Goal: Transaction & Acquisition: Book appointment/travel/reservation

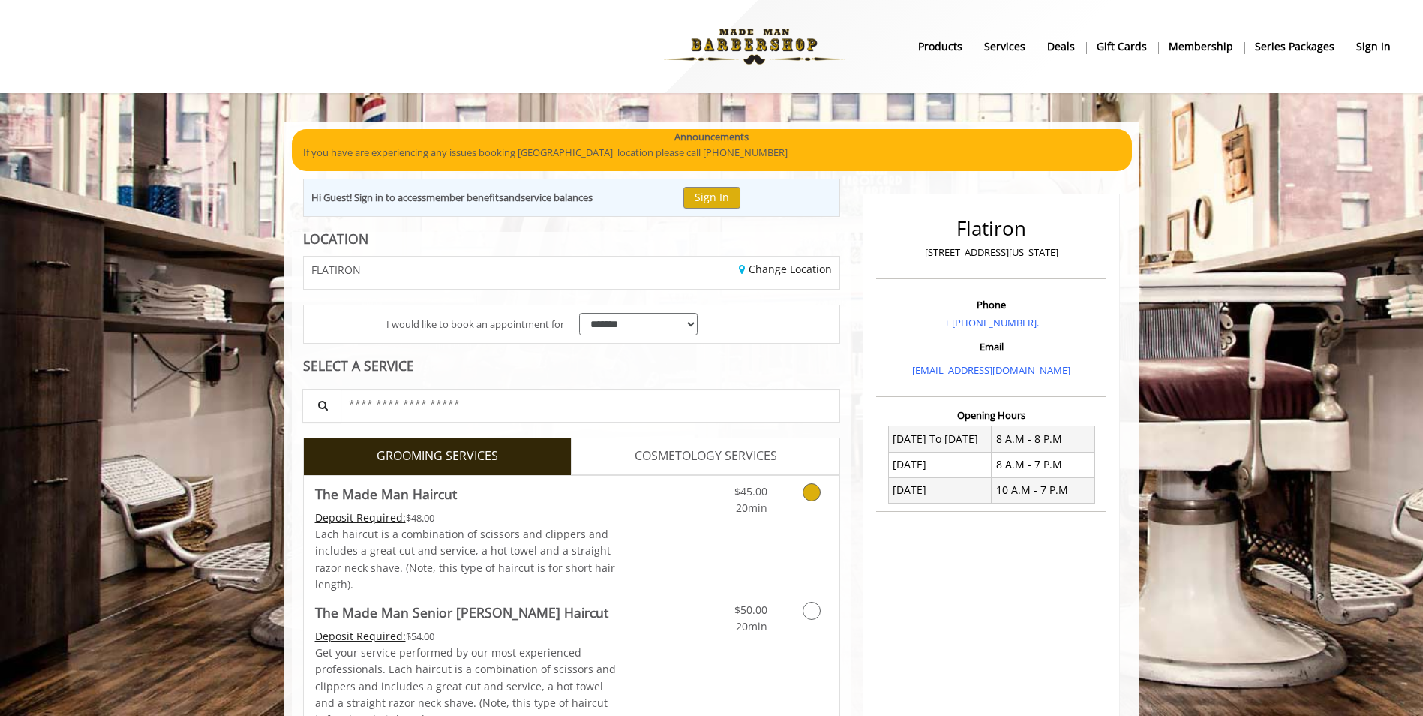
click at [797, 489] on link "Grooming services" at bounding box center [809, 496] width 38 height 41
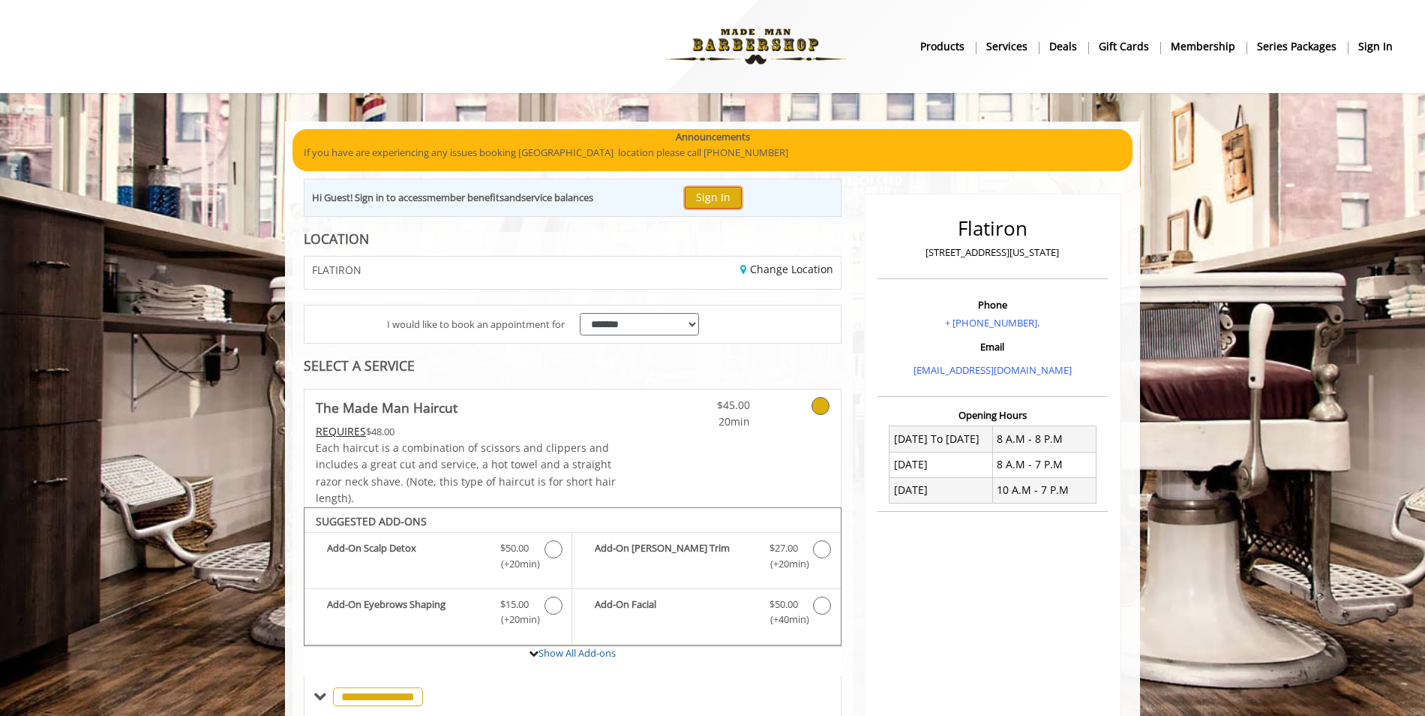
click at [726, 200] on button "Sign In" at bounding box center [713, 198] width 57 height 22
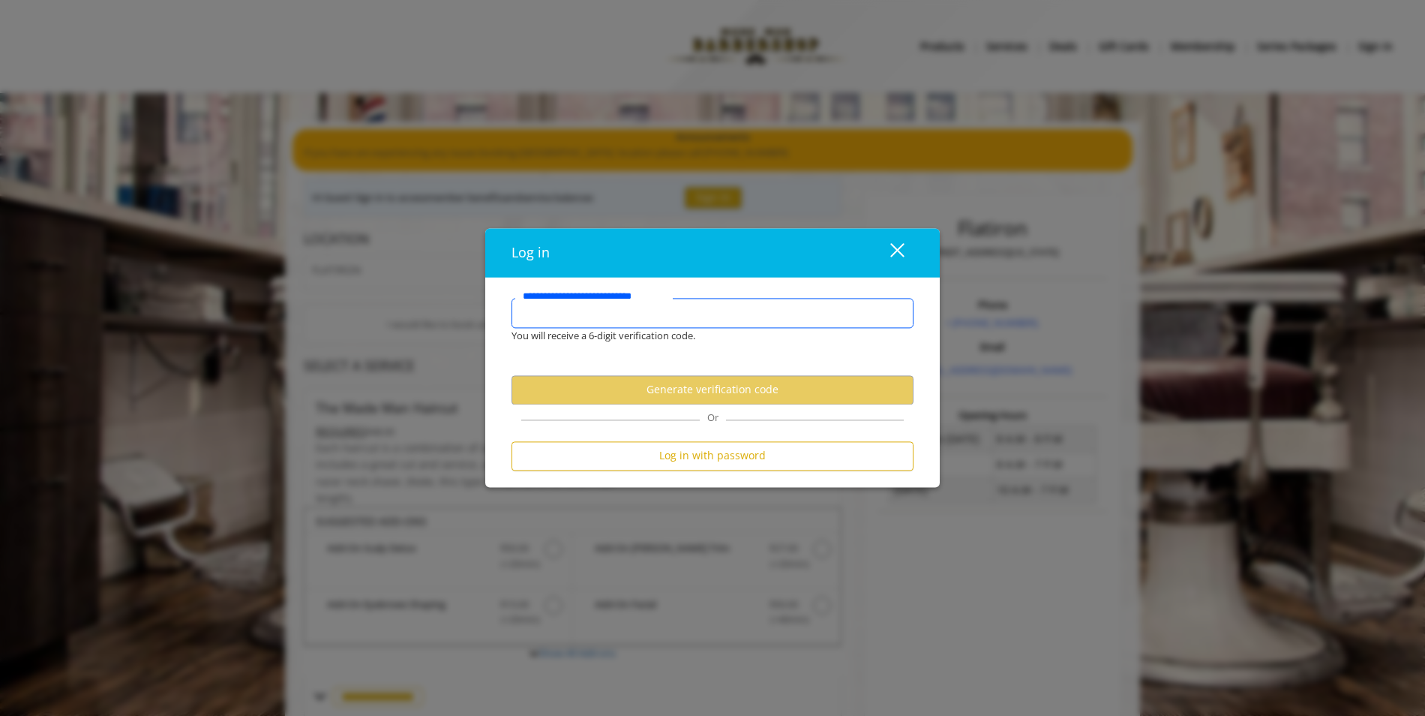
click at [695, 312] on input "**********" at bounding box center [713, 314] width 402 height 30
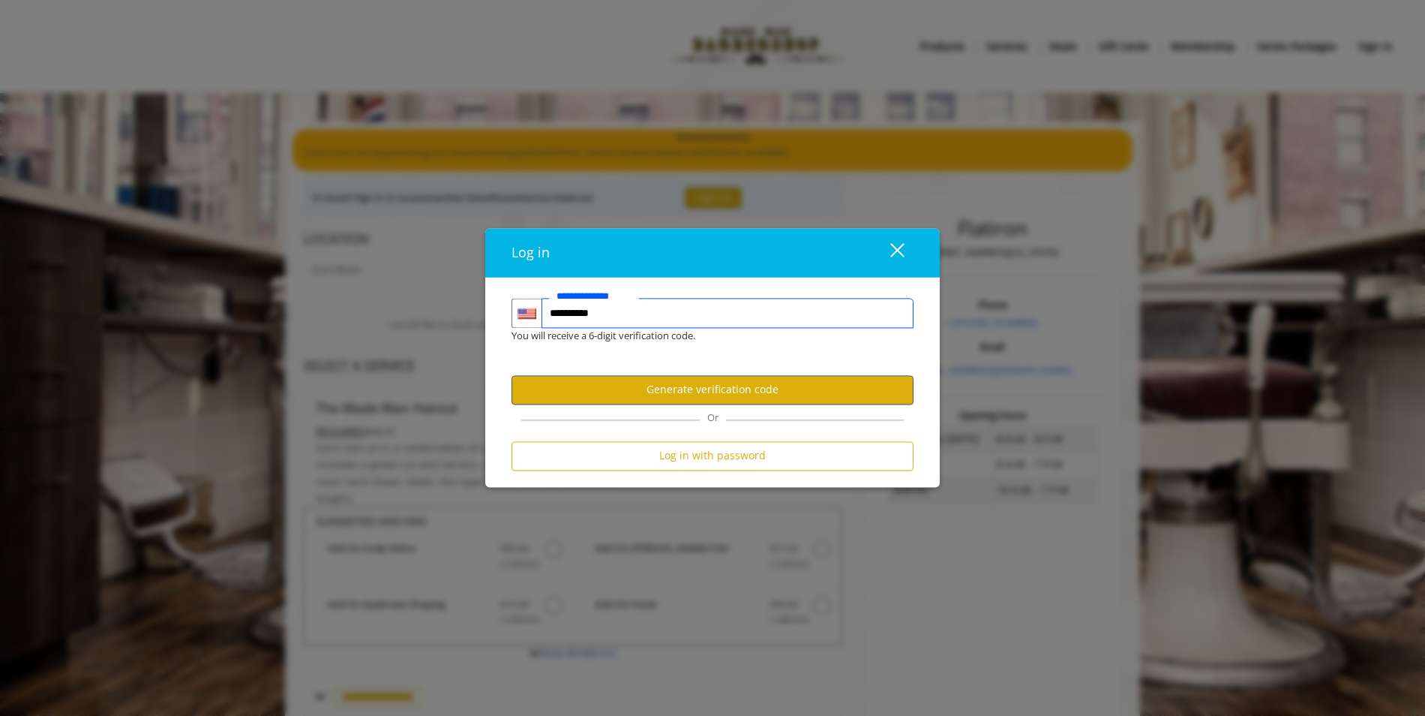
type input "**********"
click at [749, 383] on button "Generate verification code" at bounding box center [713, 389] width 402 height 29
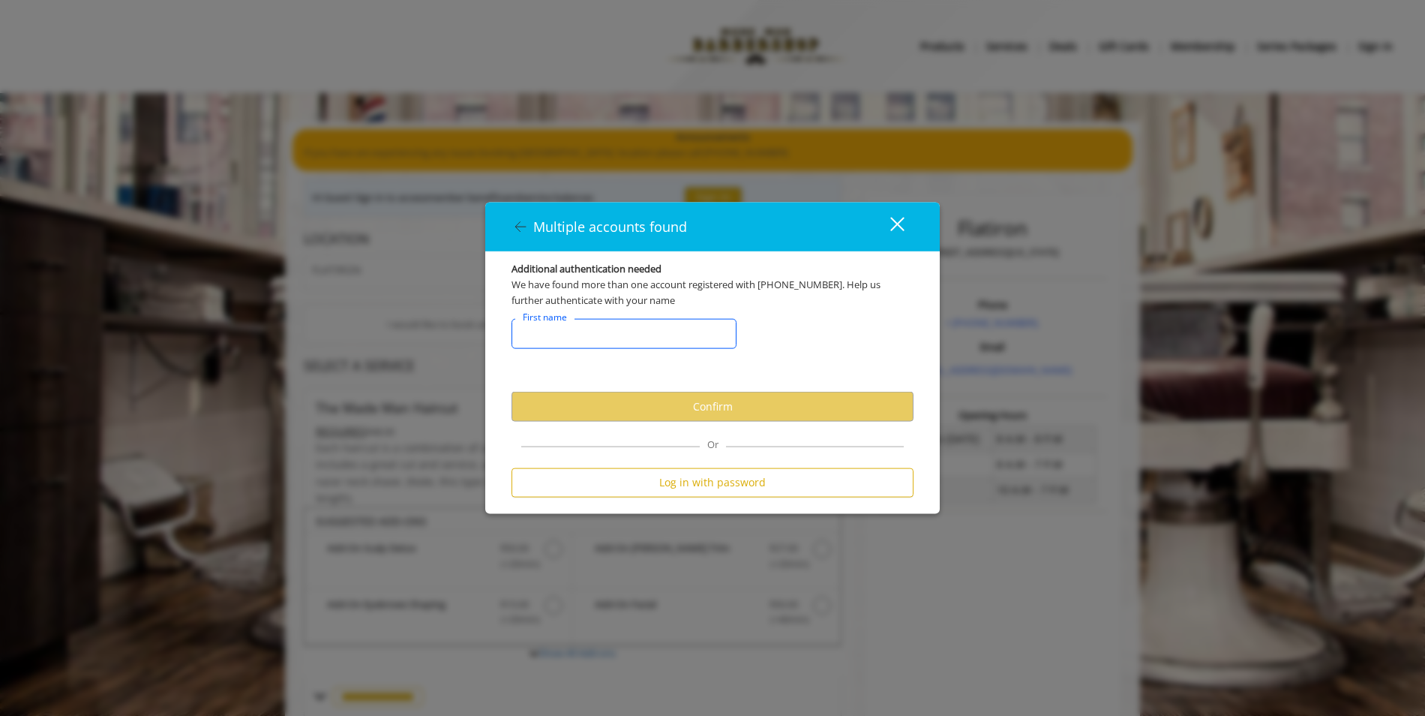
click at [671, 327] on input "FirstNameText" at bounding box center [624, 334] width 225 height 30
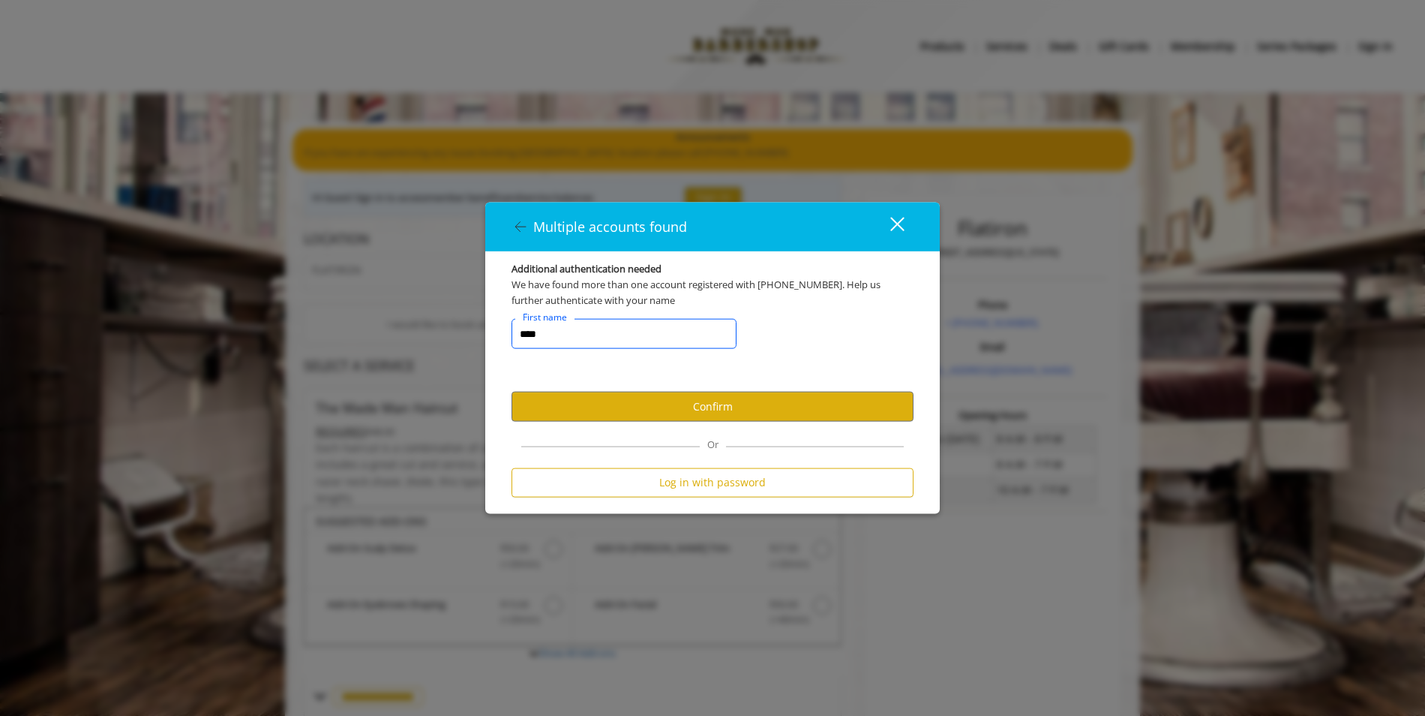
type input "****"
click at [724, 417] on button "Confirm" at bounding box center [713, 406] width 402 height 29
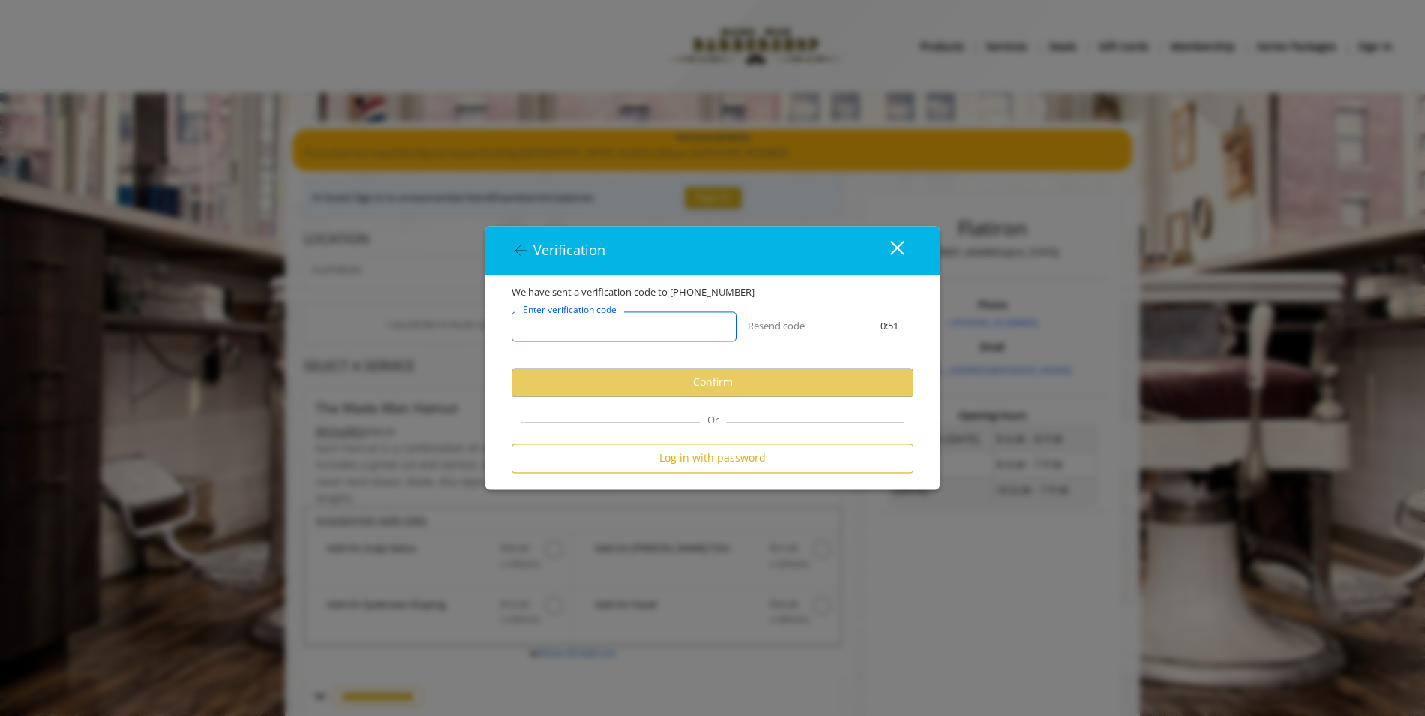
click at [688, 325] on input "Enter verification code" at bounding box center [624, 326] width 225 height 30
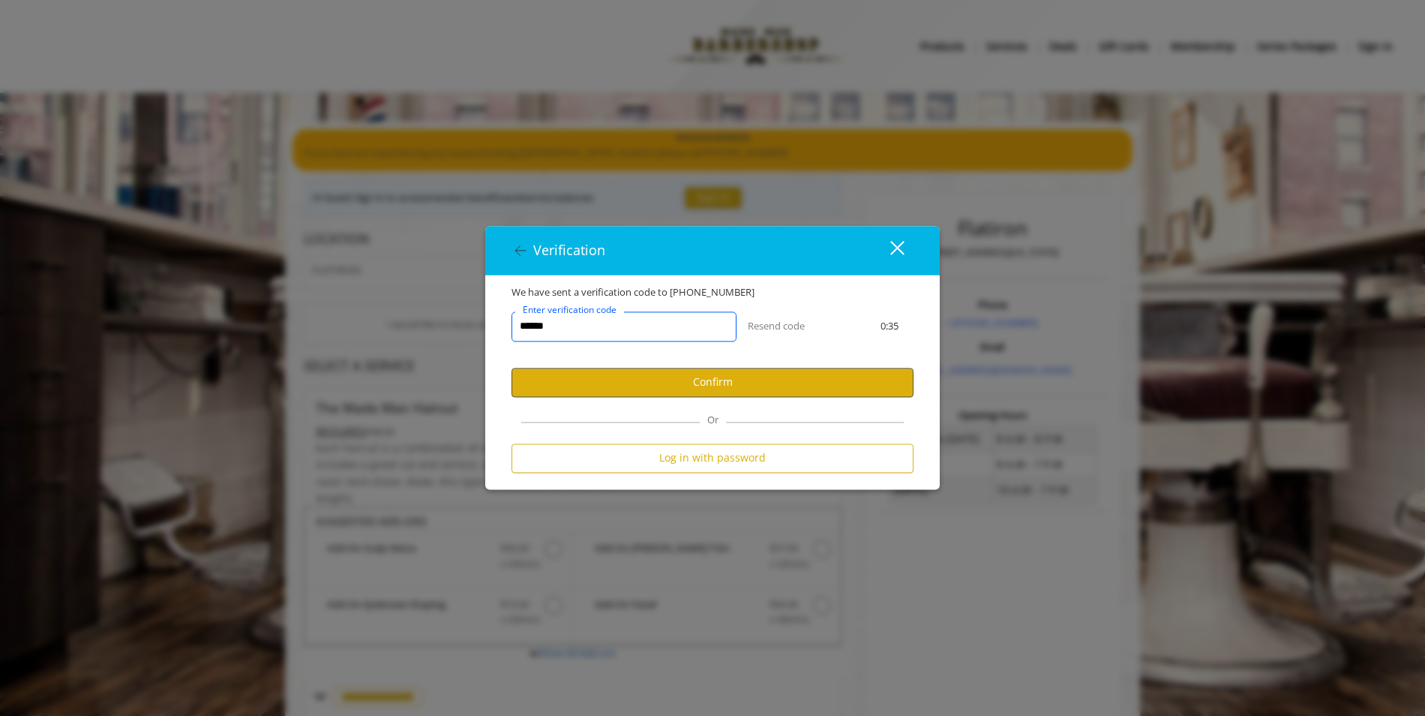
type input "******"
click at [776, 374] on button "Confirm" at bounding box center [713, 382] width 402 height 29
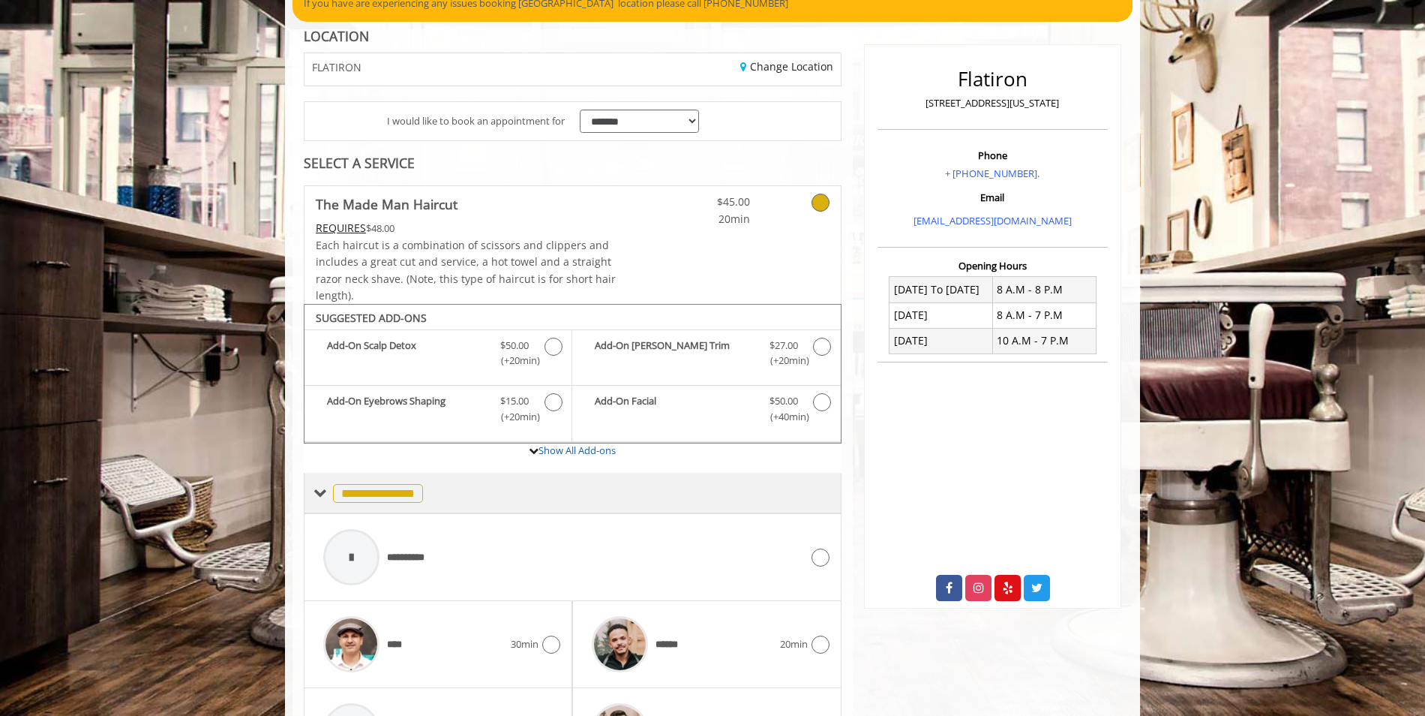
scroll to position [225, 0]
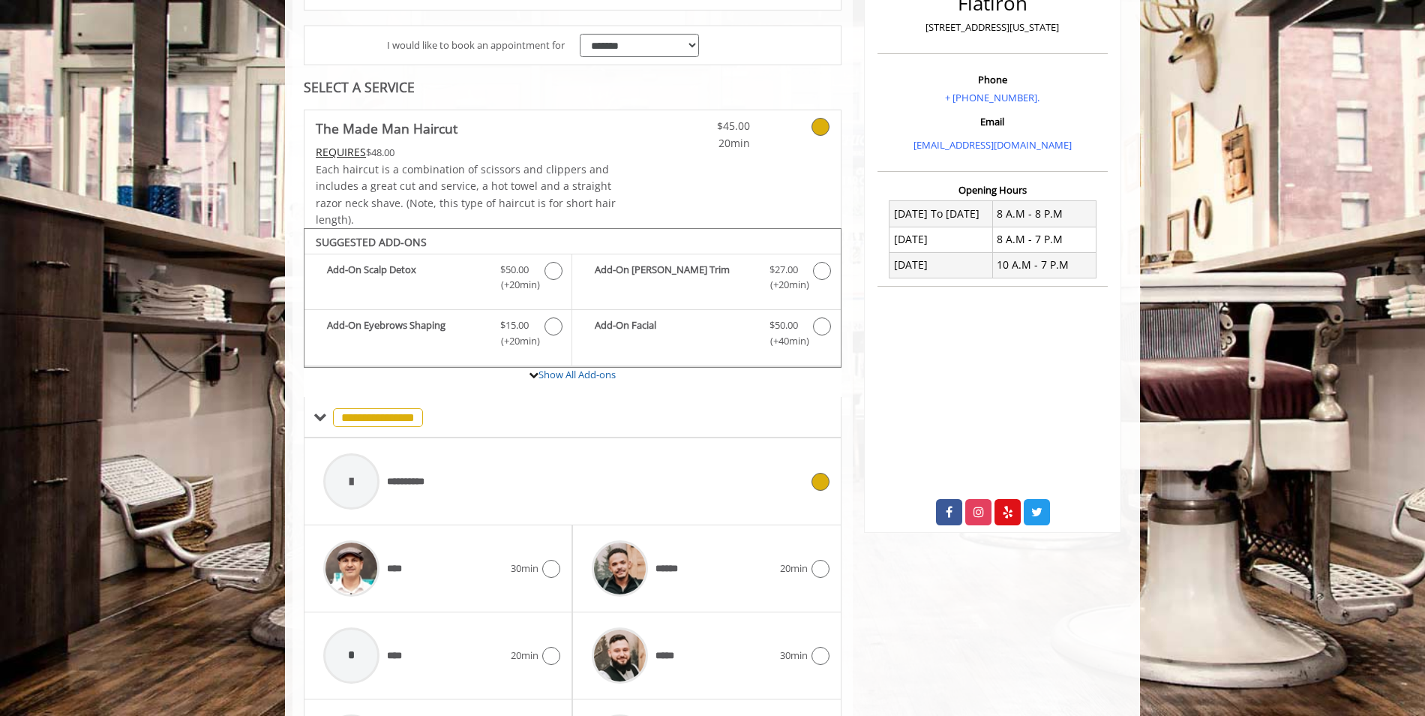
click at [804, 479] on div "**********" at bounding box center [562, 481] width 492 height 71
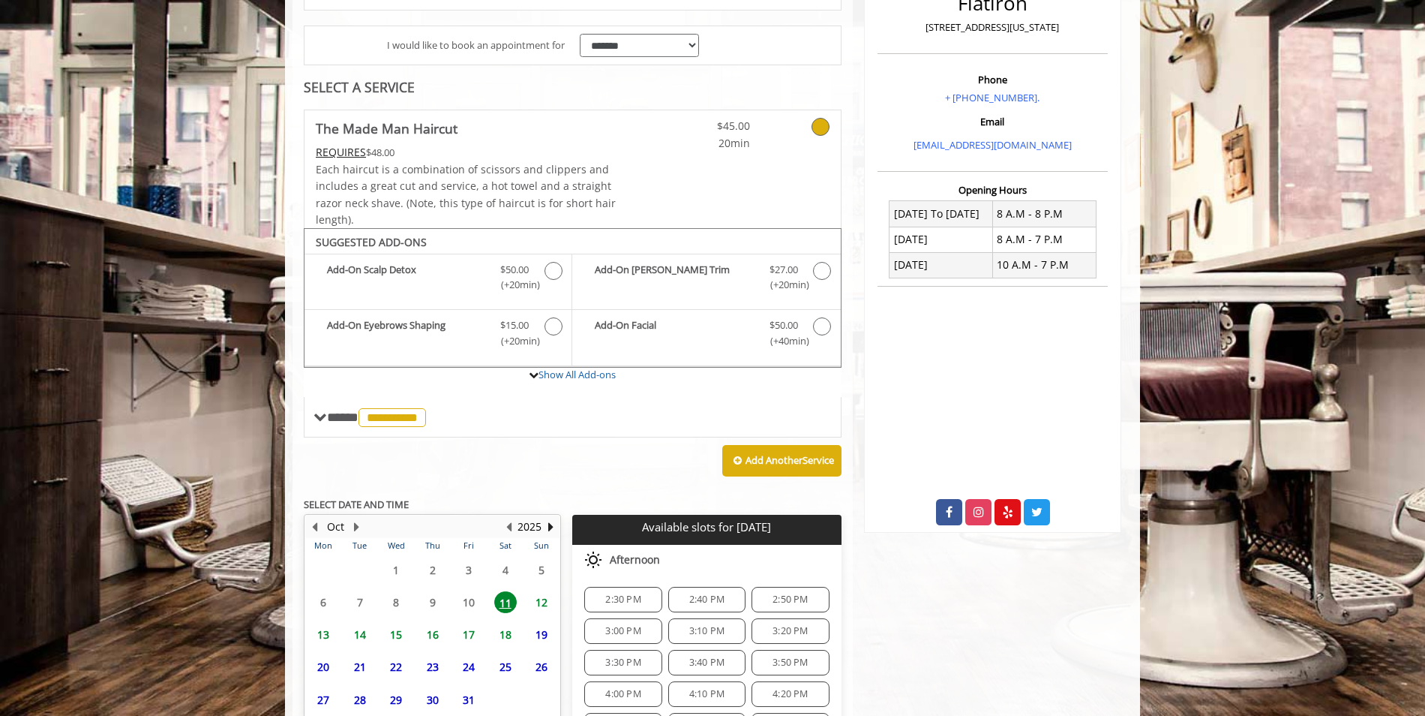
click at [539, 603] on span "12" at bounding box center [541, 602] width 23 height 22
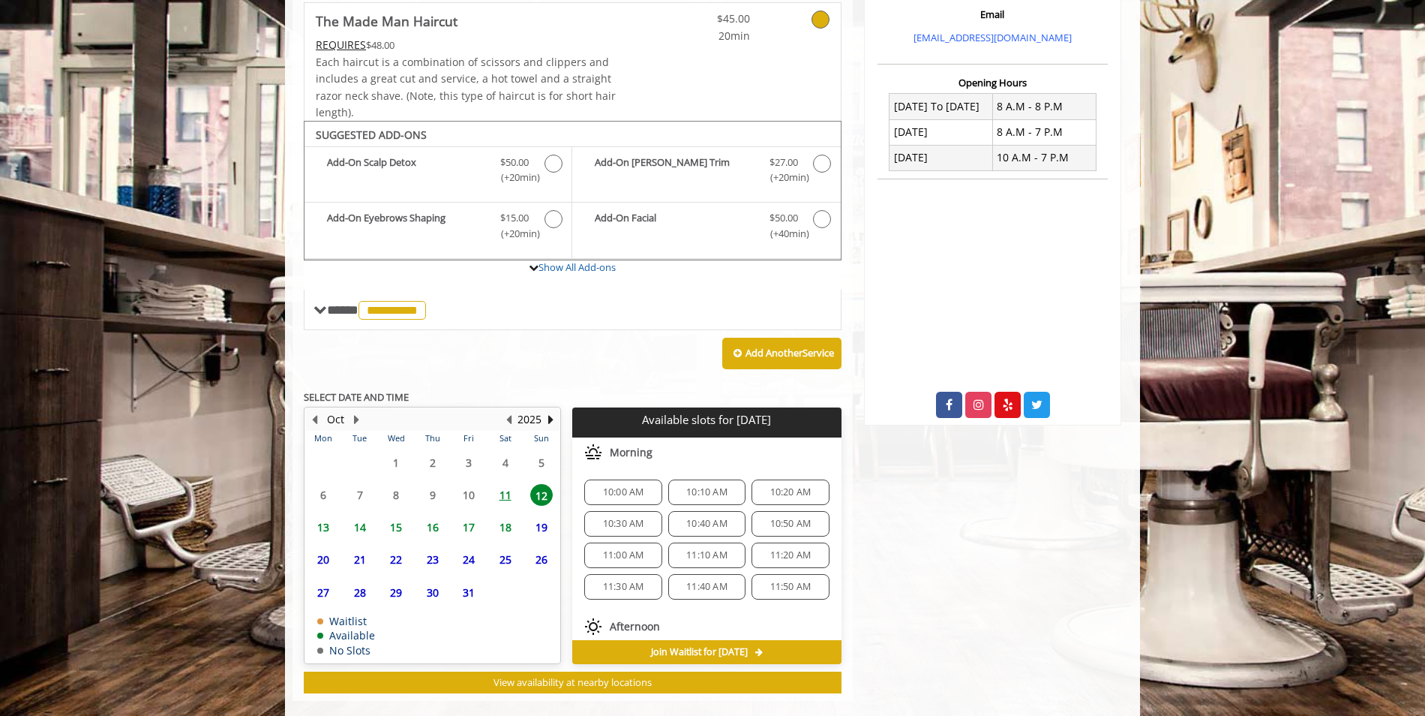
scroll to position [355, 0]
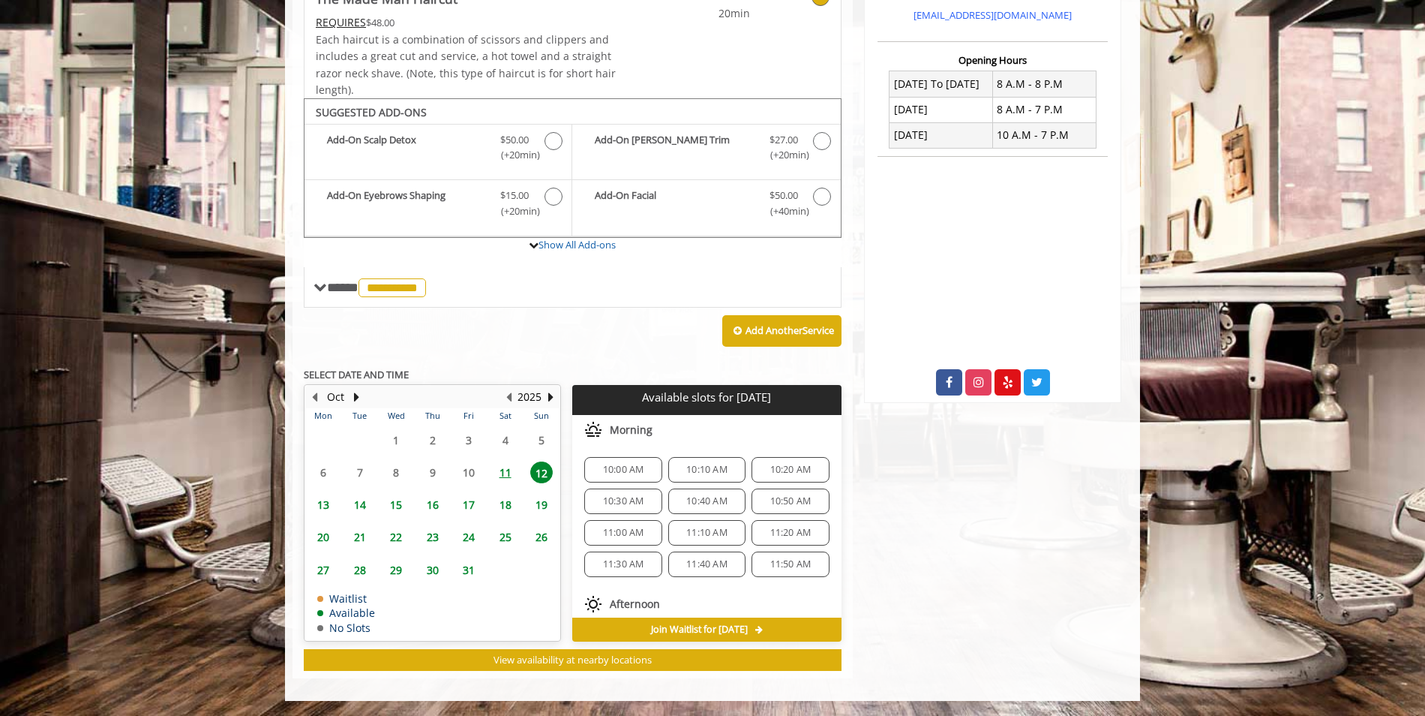
click at [623, 609] on span "Afternoon" at bounding box center [635, 604] width 50 height 12
click at [636, 602] on span "Afternoon" at bounding box center [635, 604] width 50 height 12
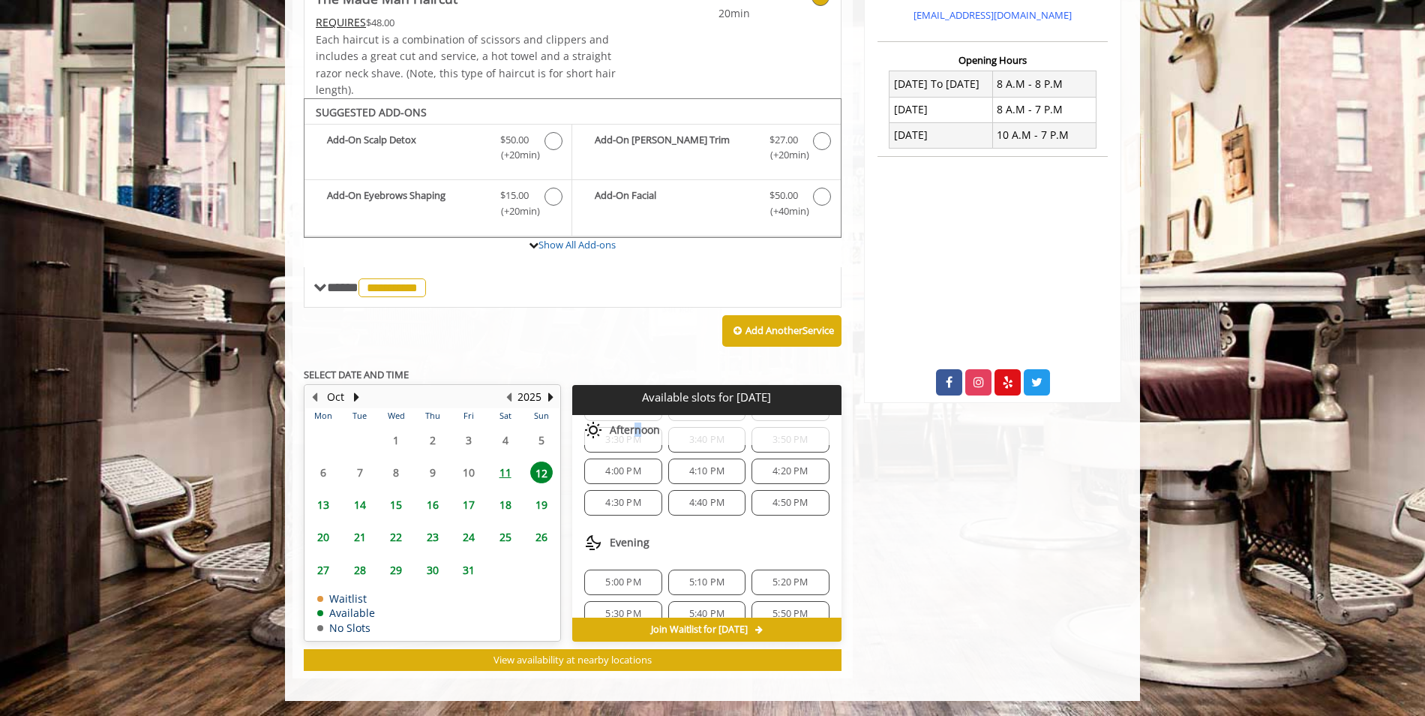
scroll to position [509, 0]
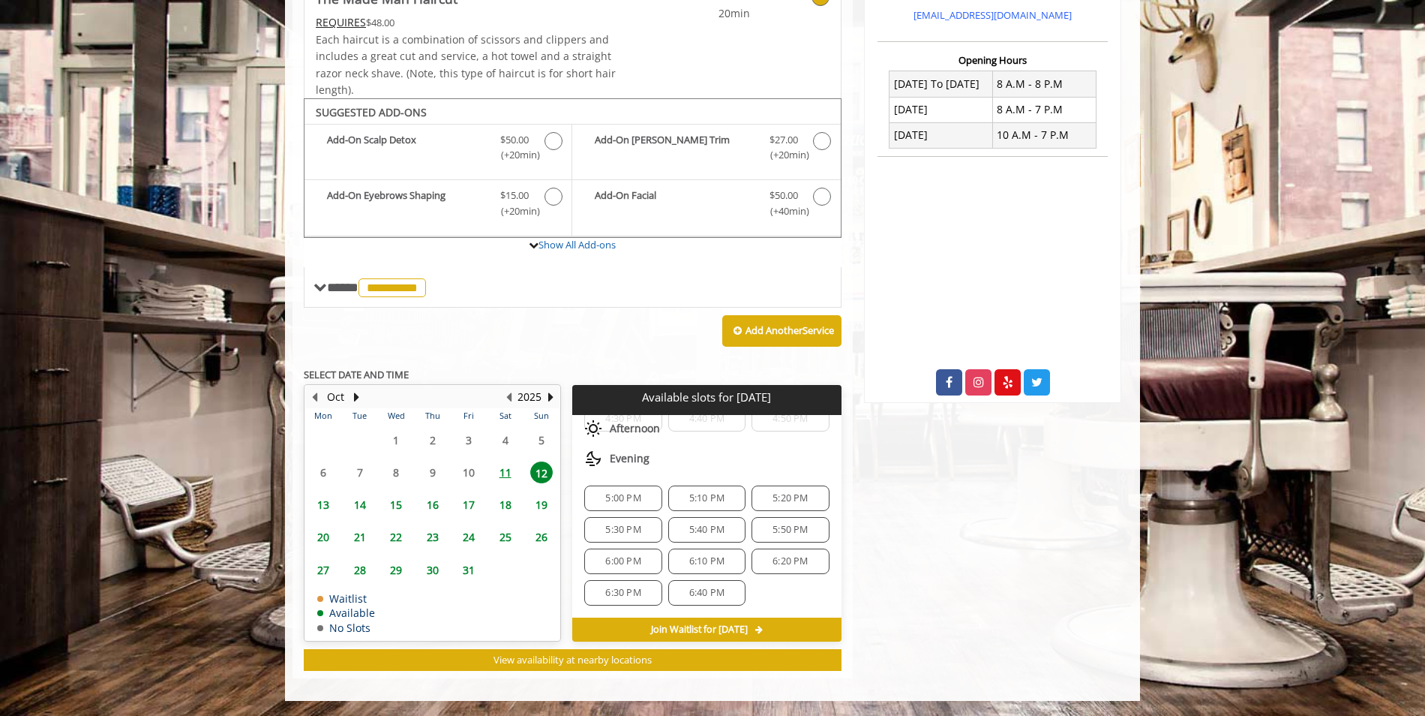
click at [626, 557] on span "6:00 PM" at bounding box center [622, 561] width 35 height 12
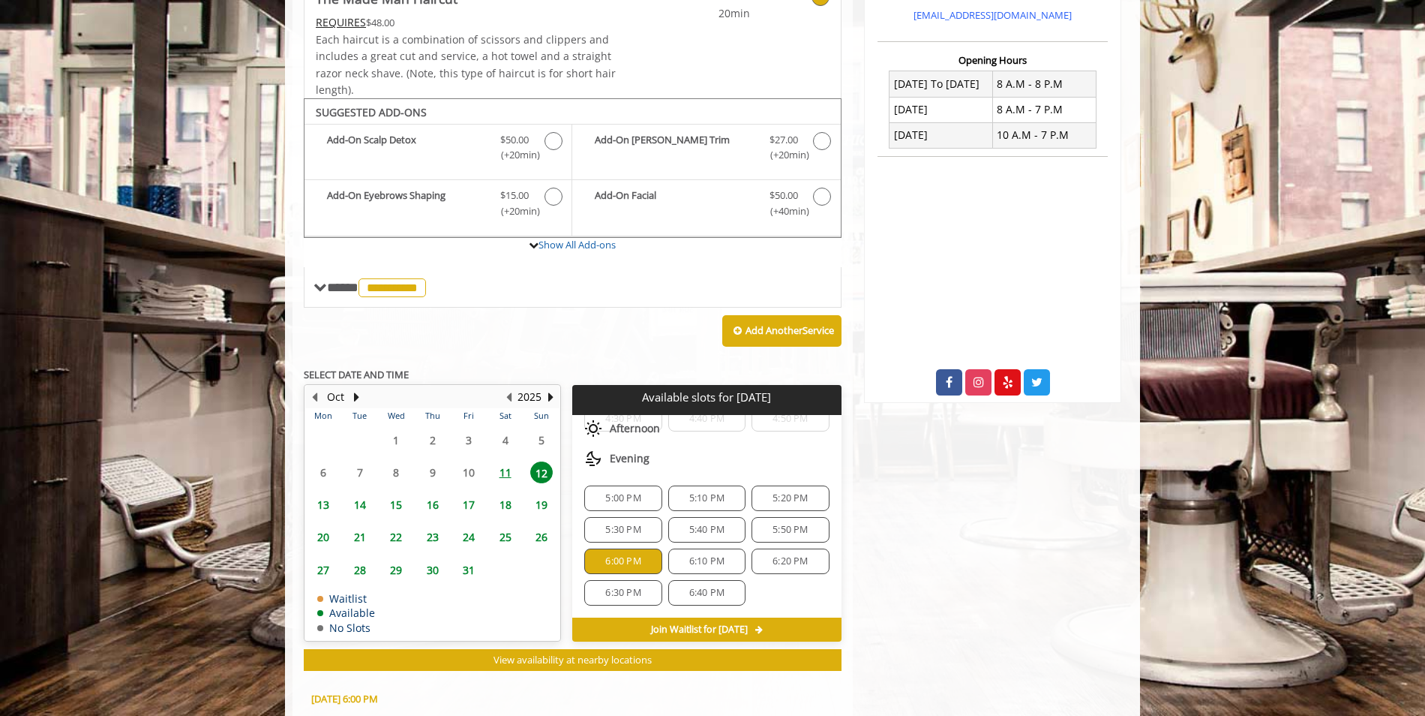
scroll to position [626, 0]
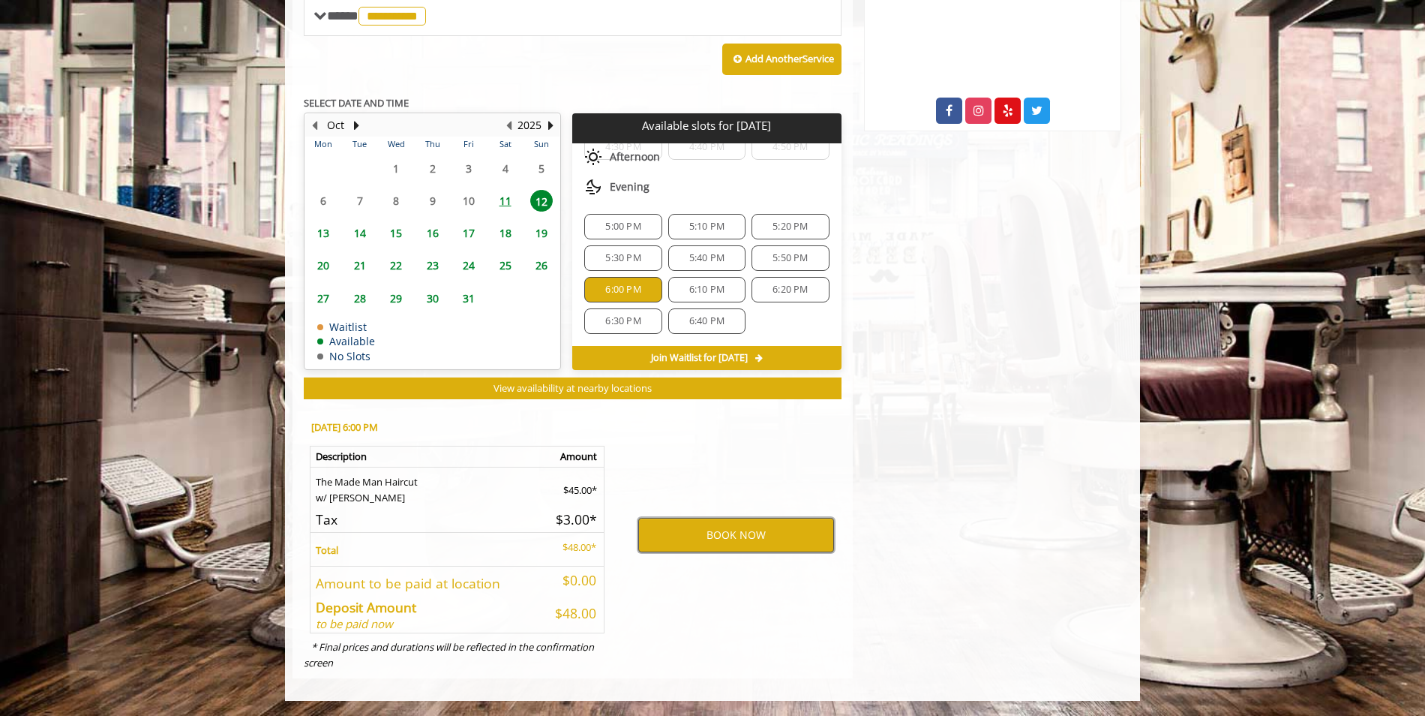
click at [691, 541] on button "BOOK NOW" at bounding box center [736, 535] width 196 height 35
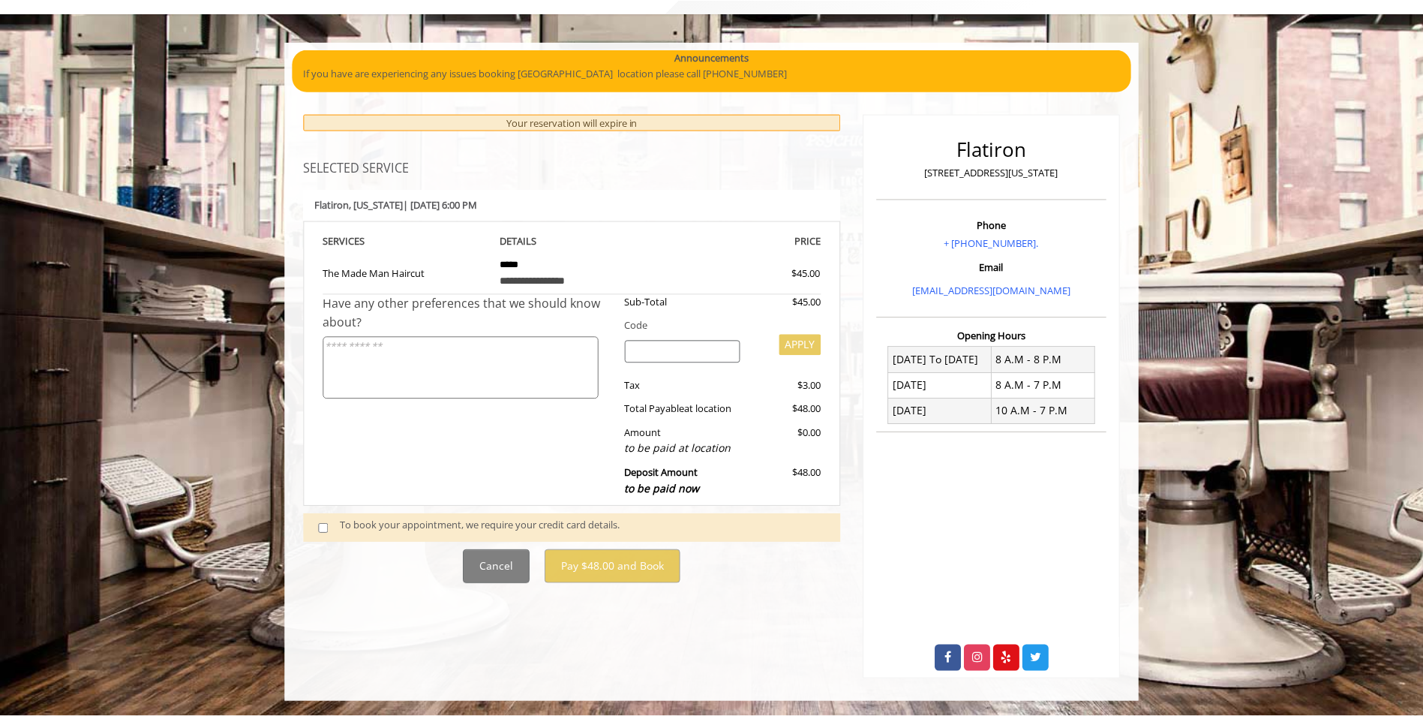
scroll to position [0, 0]
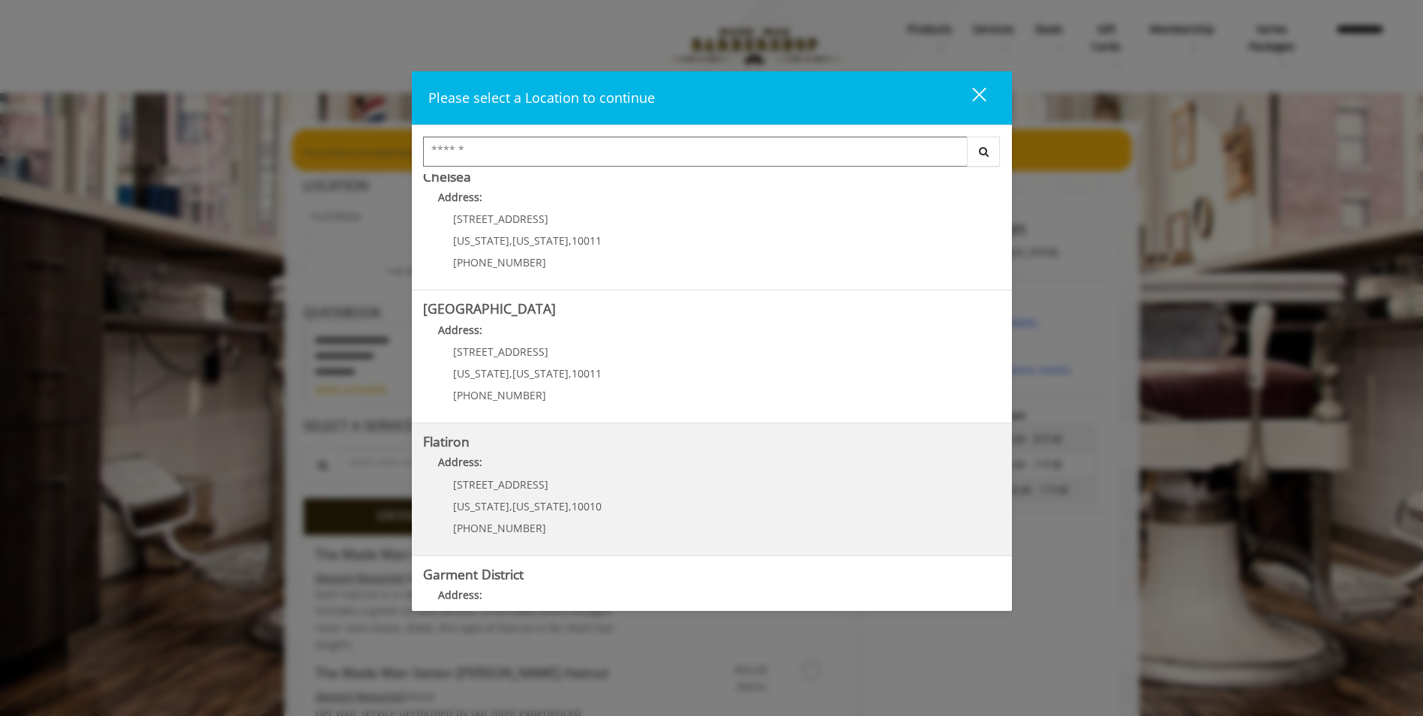
scroll to position [150, 0]
click at [581, 475] on "Address:" at bounding box center [712, 464] width 578 height 24
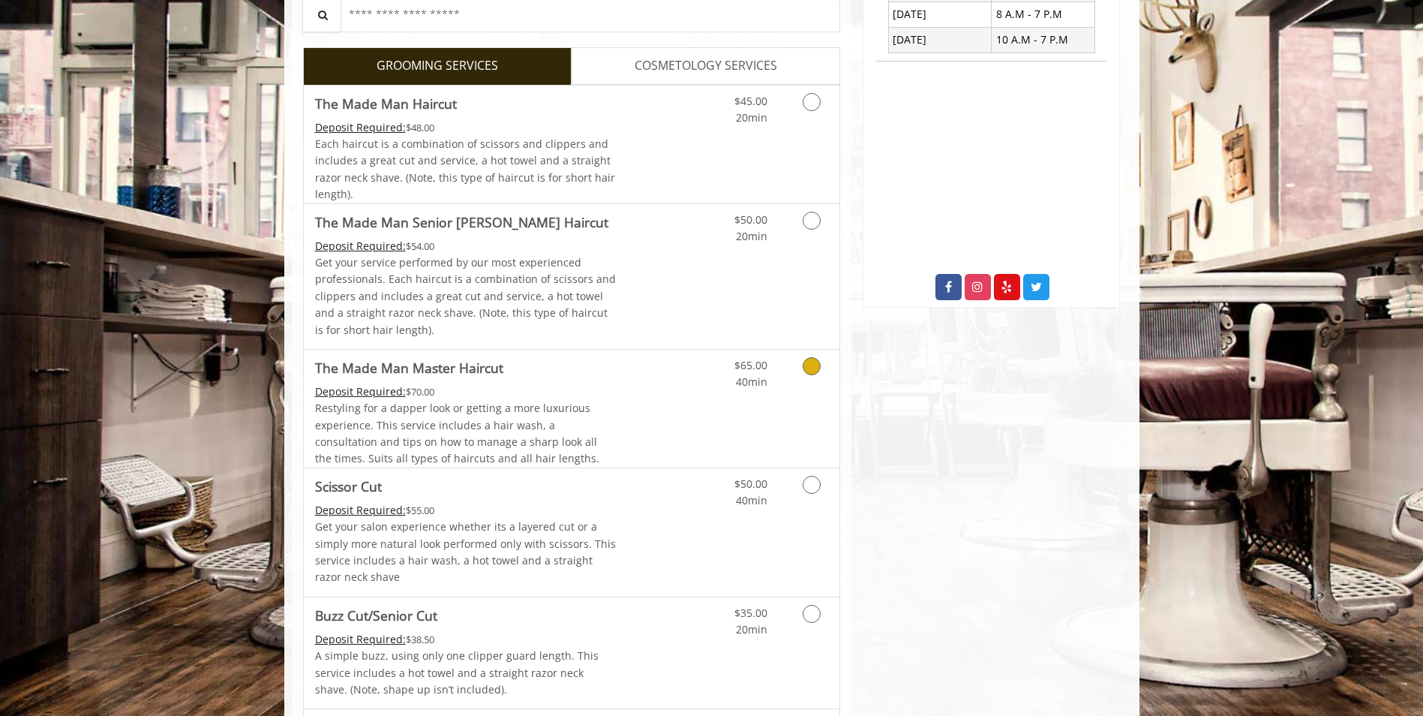
scroll to position [375, 0]
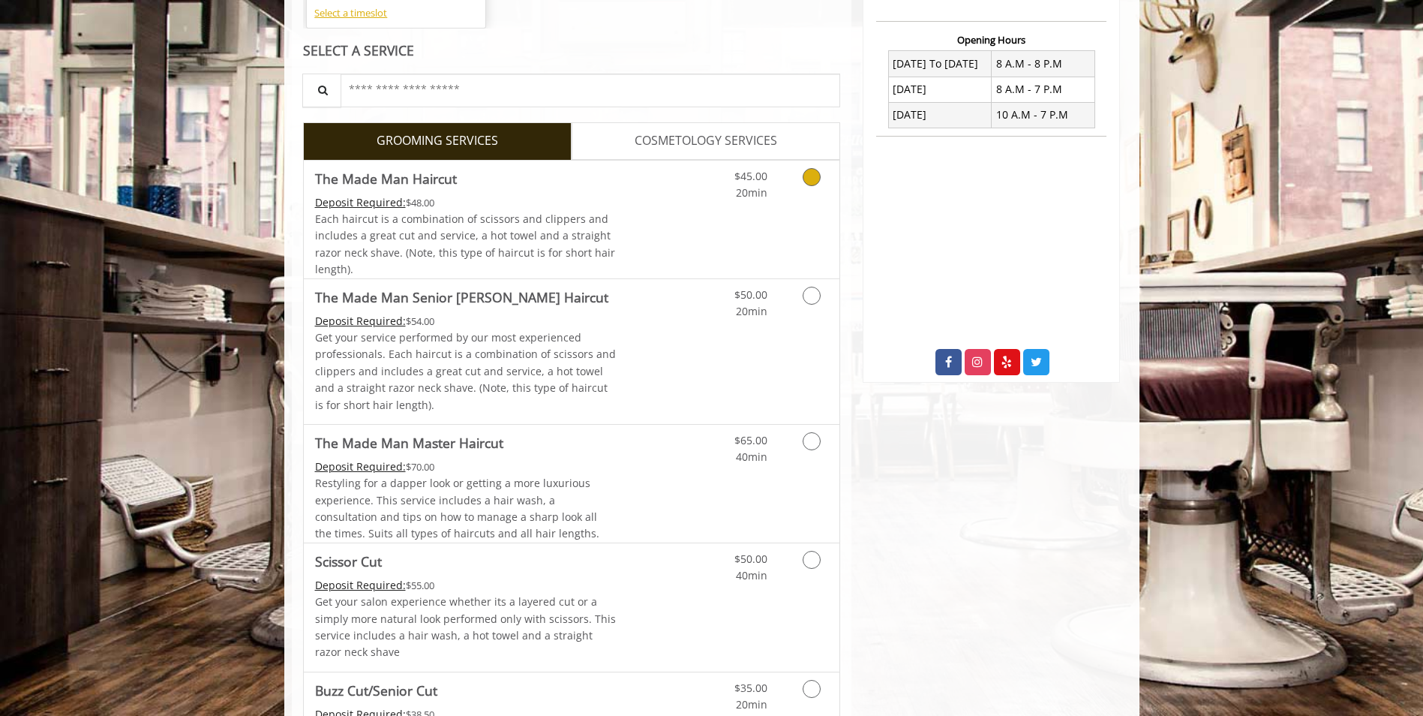
click at [788, 209] on div "$45.00 20min" at bounding box center [772, 220] width 134 height 118
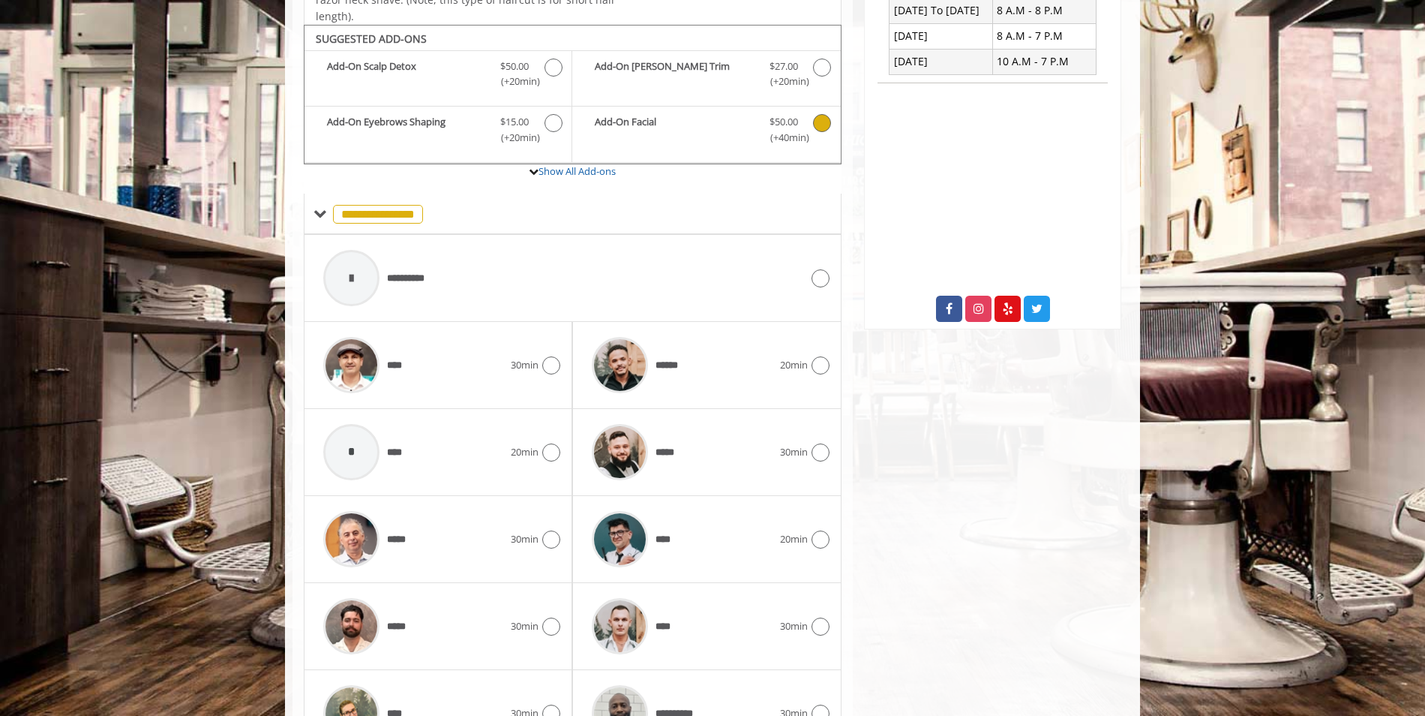
scroll to position [453, 0]
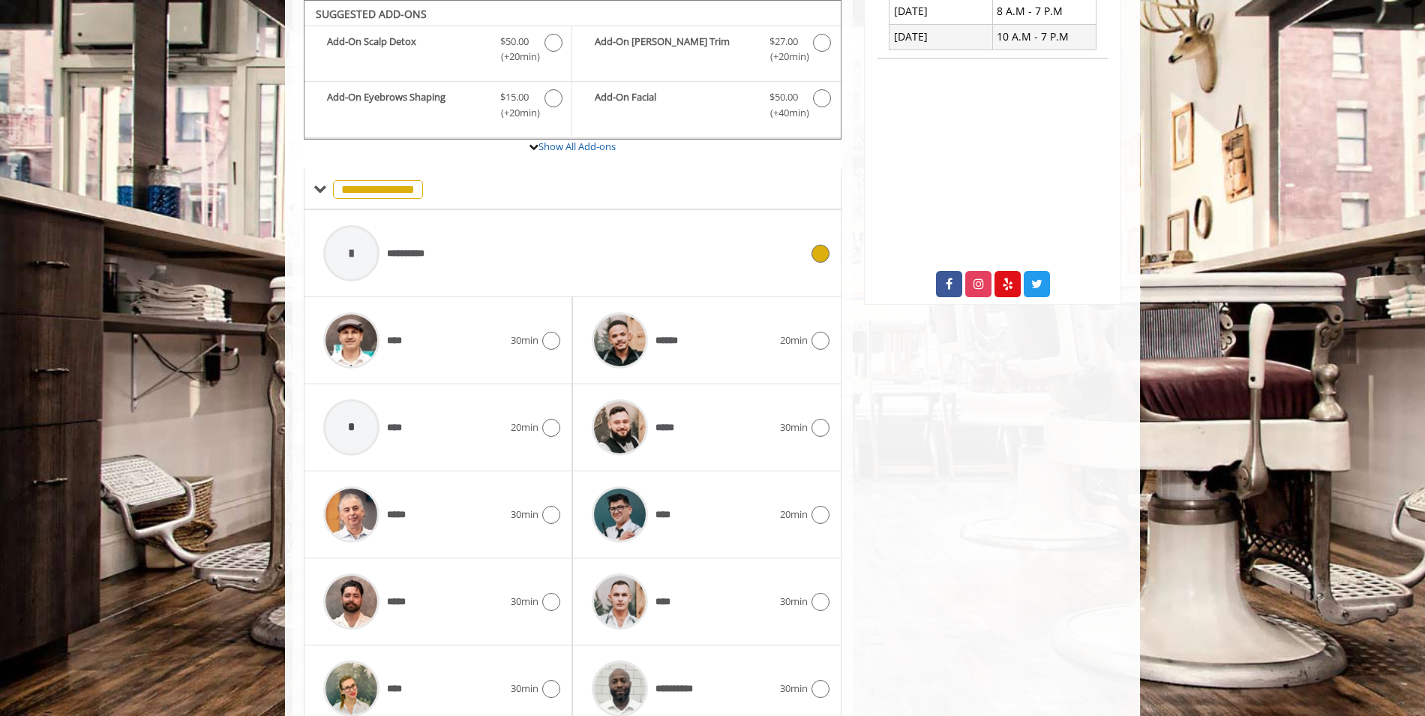
click at [812, 243] on div "**********" at bounding box center [573, 253] width 514 height 71
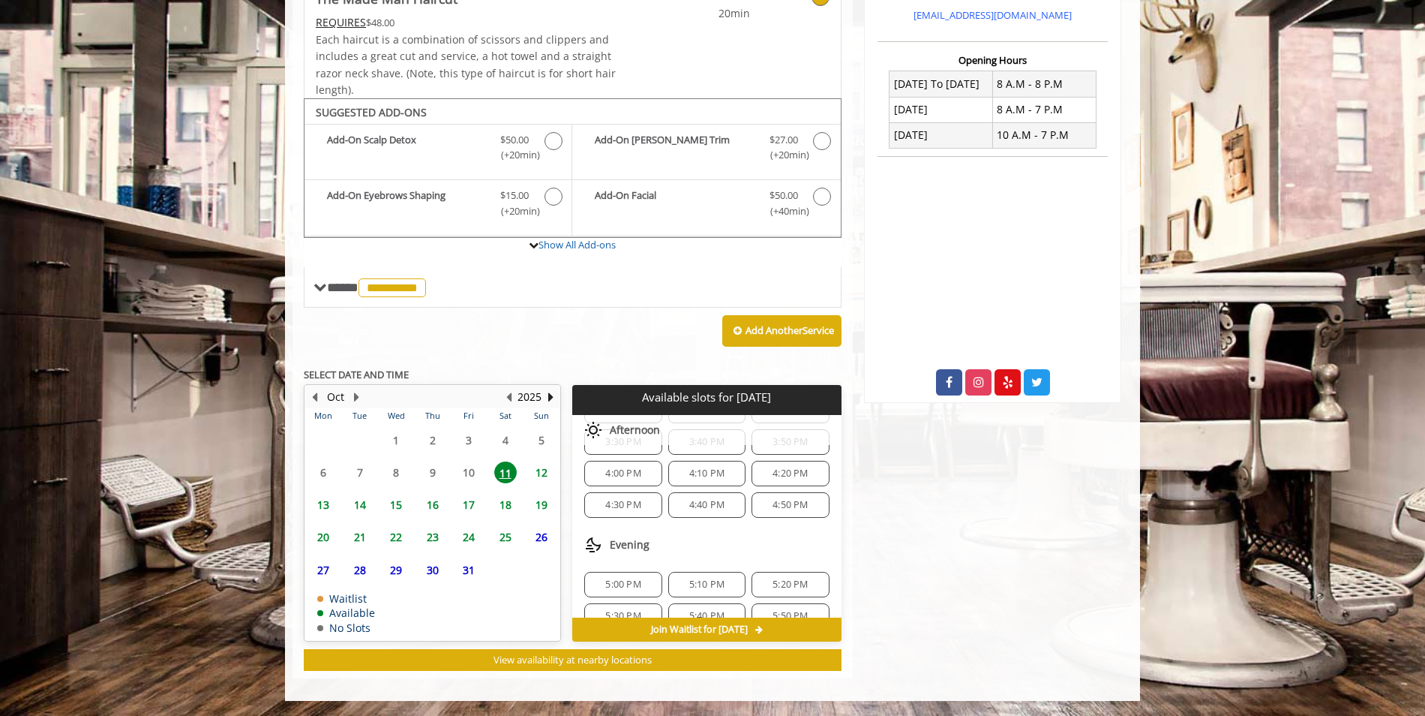
scroll to position [75, 0]
click at [704, 515] on span "4:40 PM" at bounding box center [706, 521] width 35 height 12
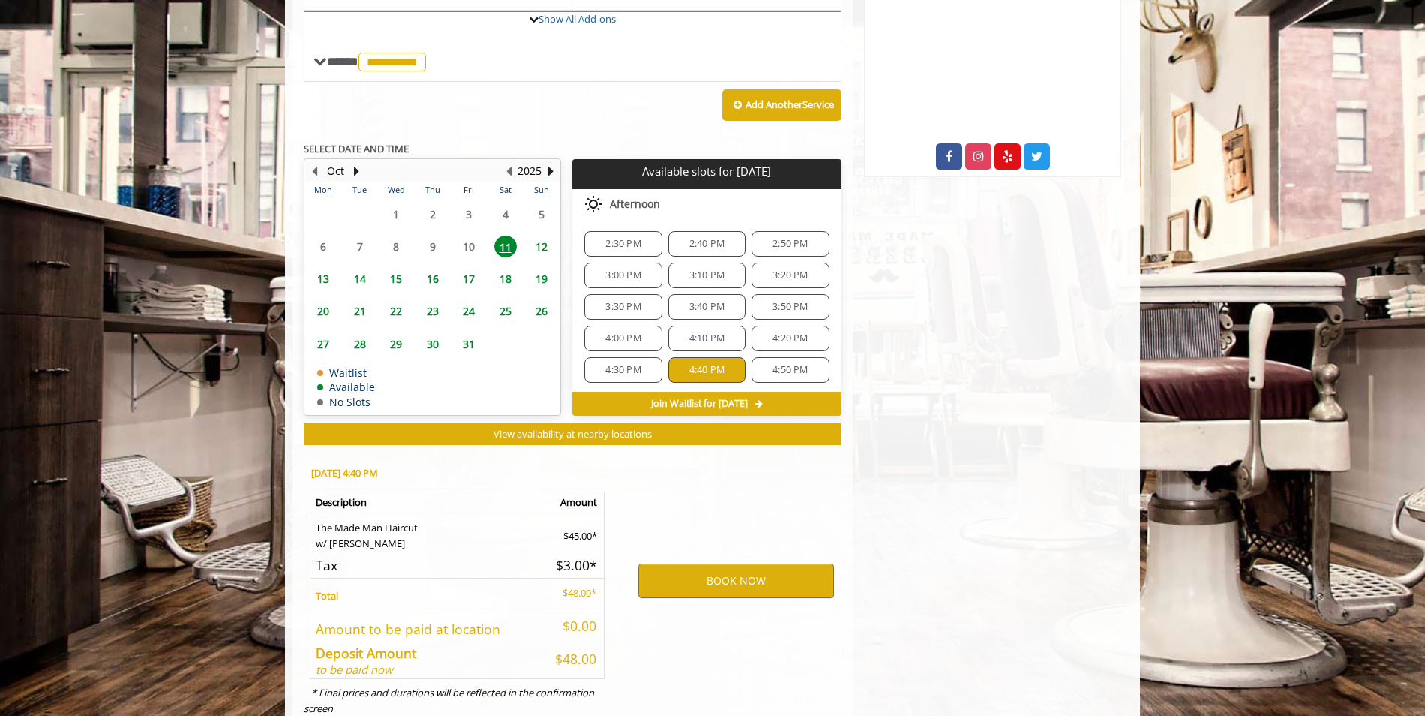
scroll to position [626, 0]
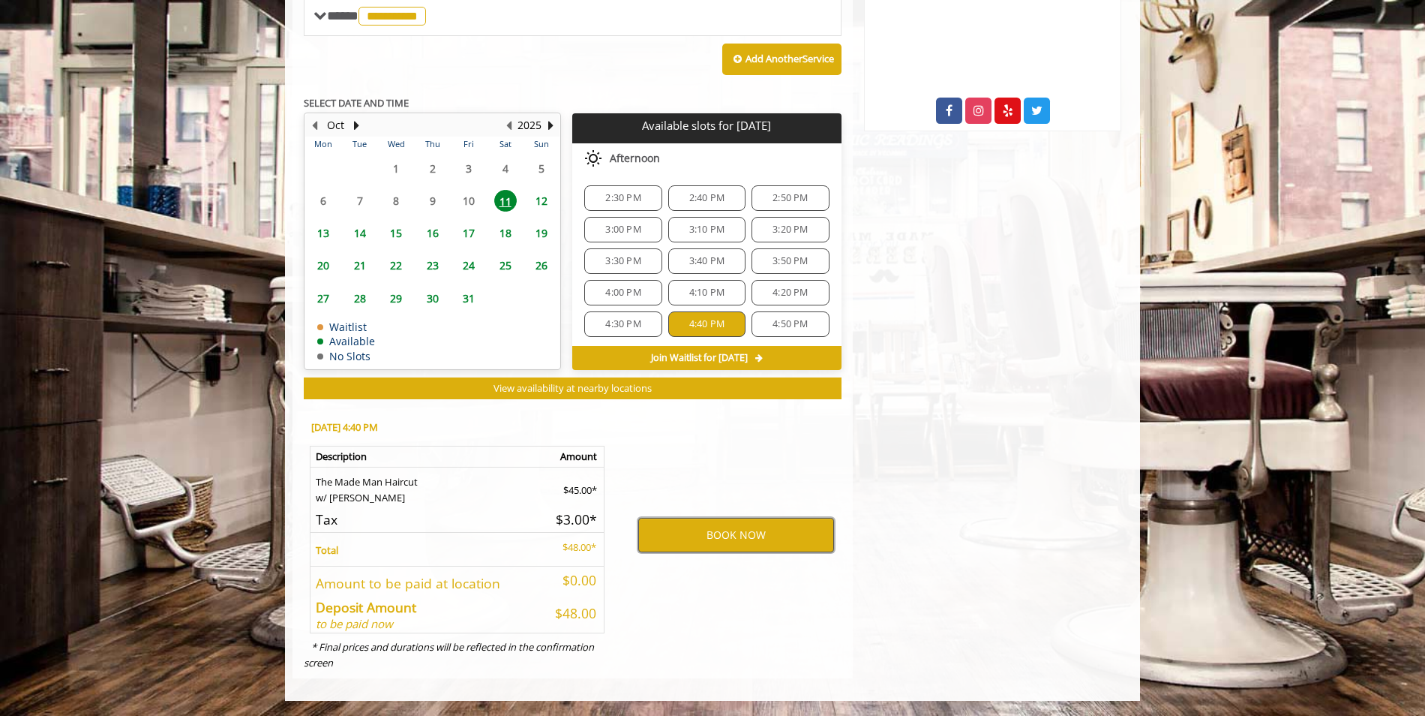
click at [699, 529] on button "BOOK NOW" at bounding box center [736, 535] width 196 height 35
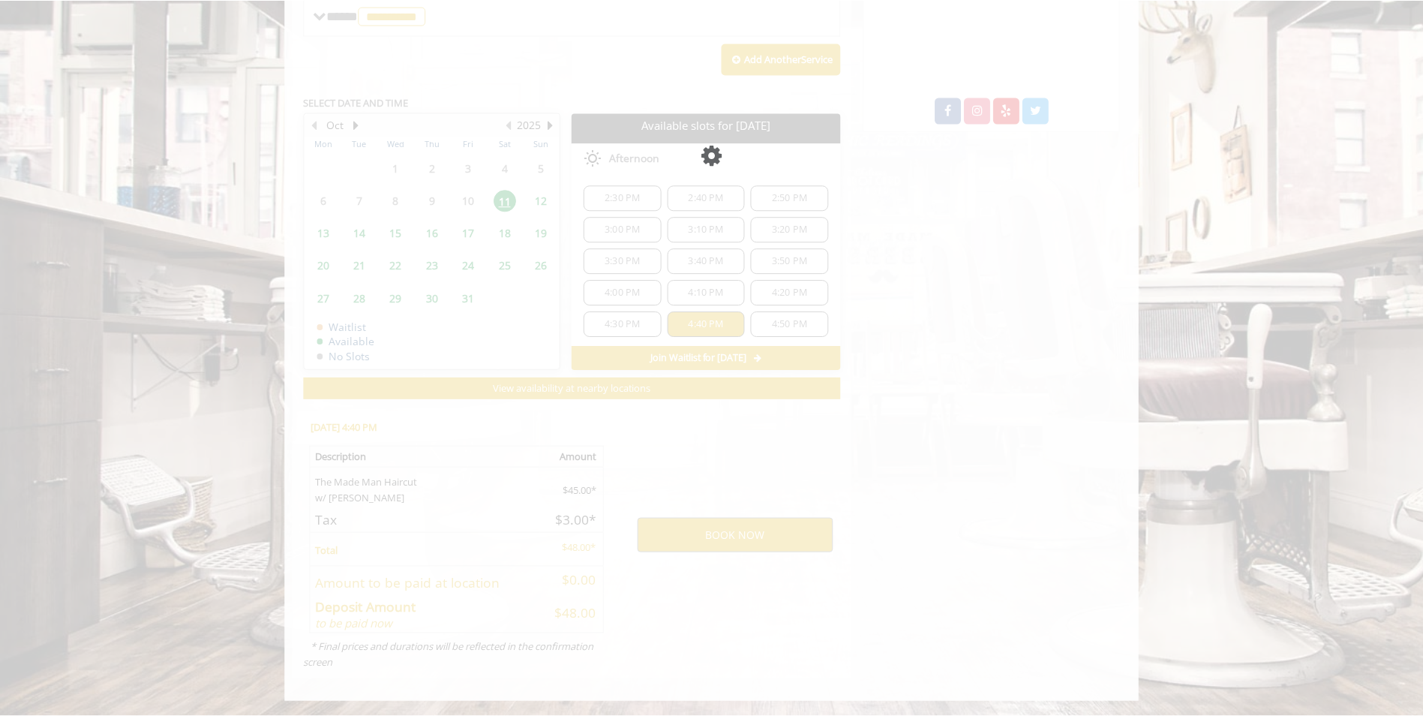
scroll to position [0, 0]
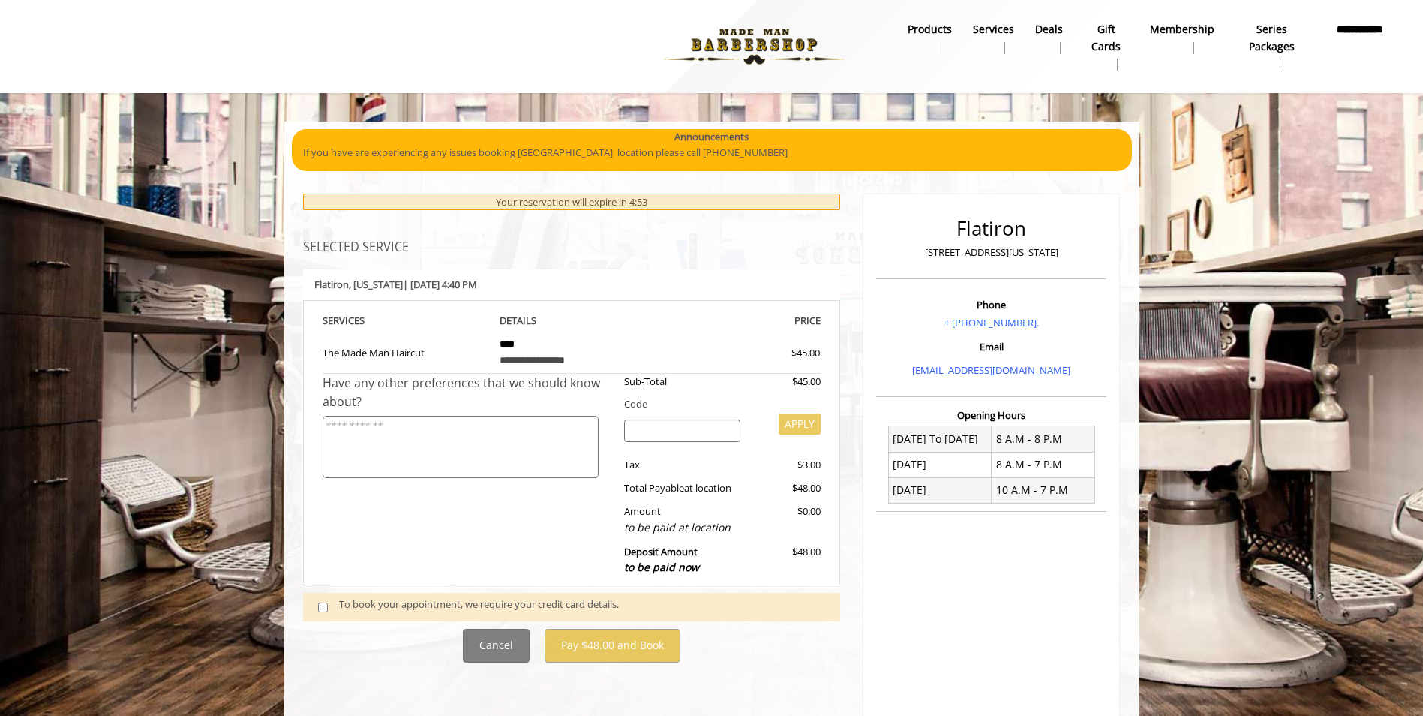
click at [333, 609] on span at bounding box center [329, 606] width 44 height 20
click at [328, 608] on span at bounding box center [329, 606] width 44 height 20
click at [328, 603] on span at bounding box center [329, 606] width 44 height 20
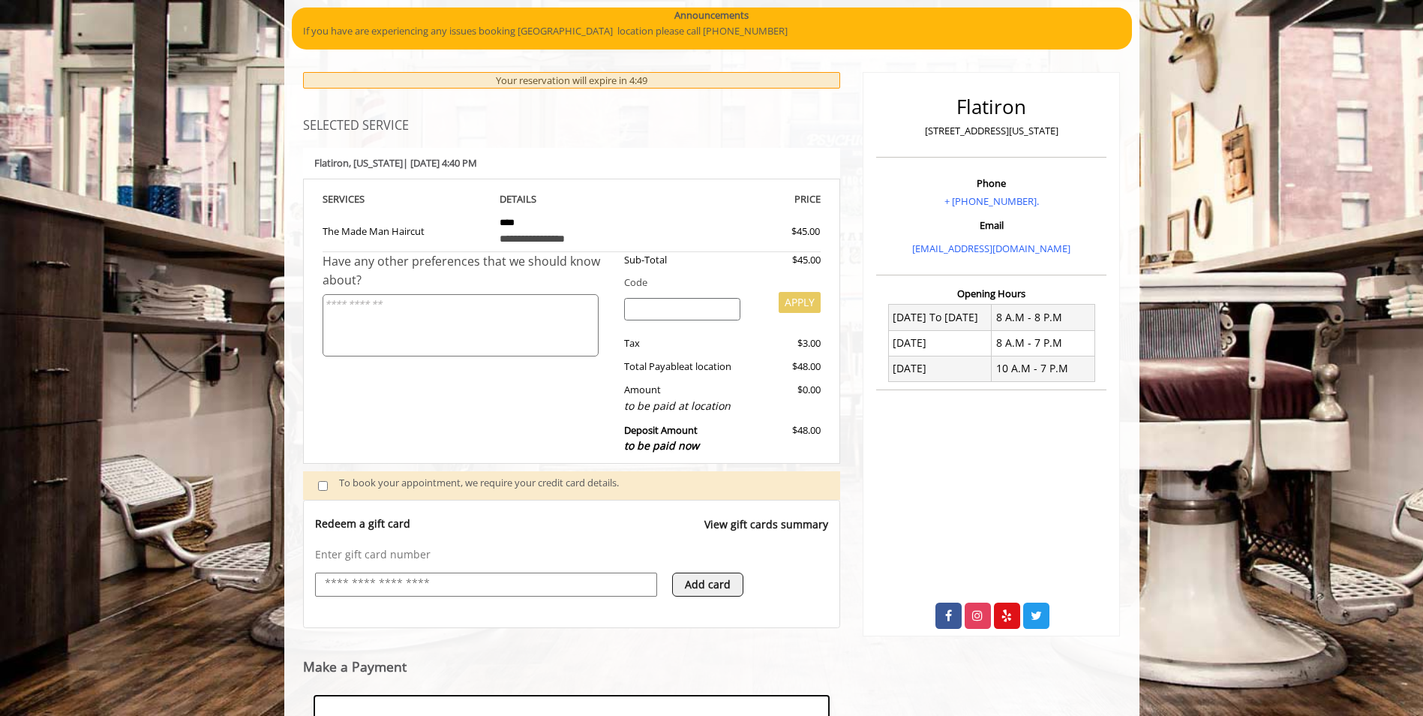
scroll to position [197, 0]
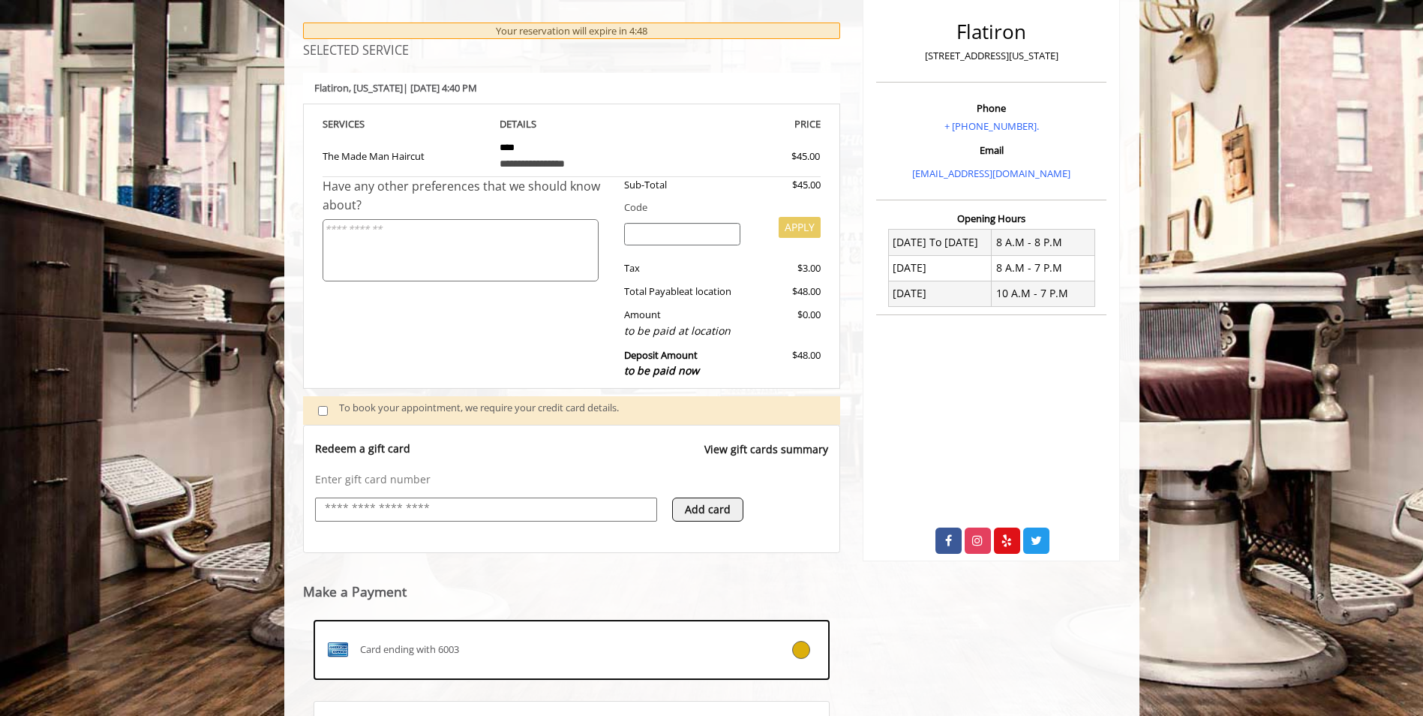
click at [431, 510] on input "text" at bounding box center [486, 509] width 326 height 18
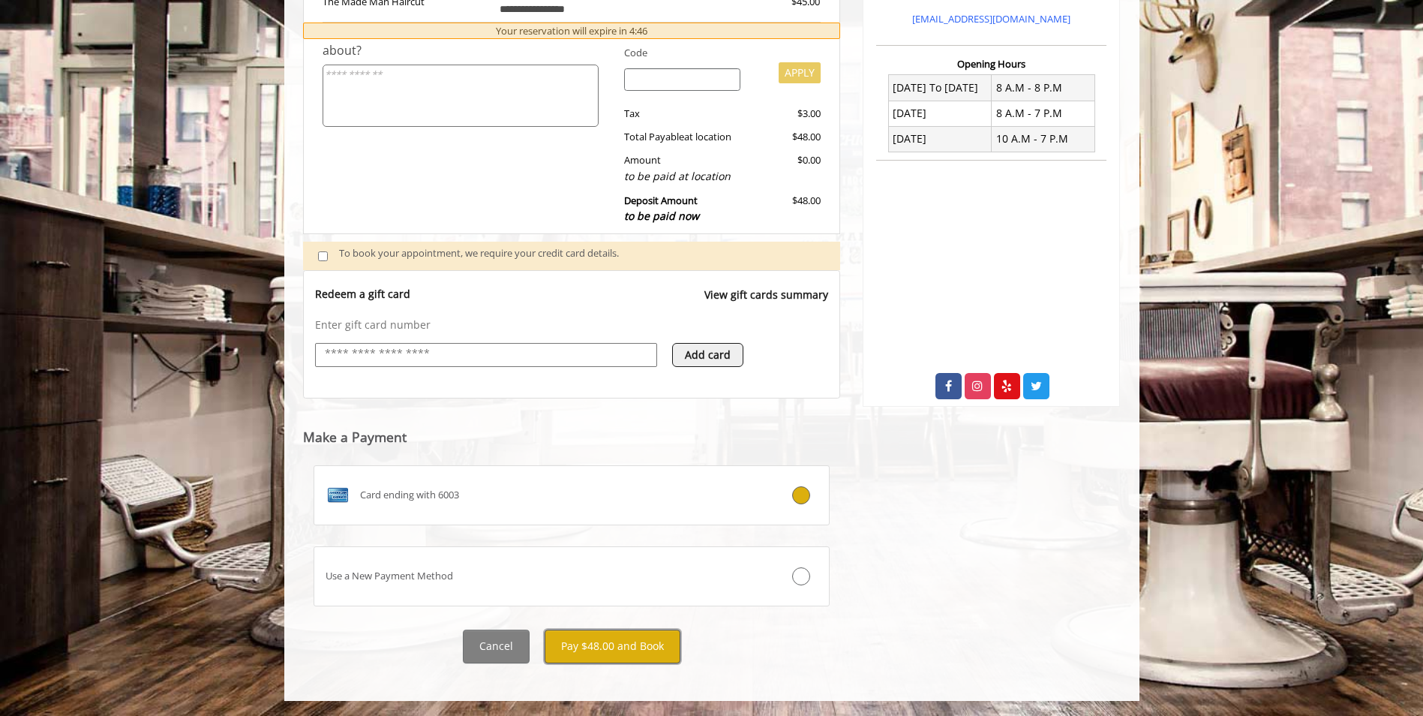
click at [613, 644] on button "Pay $48.00 and Book" at bounding box center [613, 646] width 136 height 34
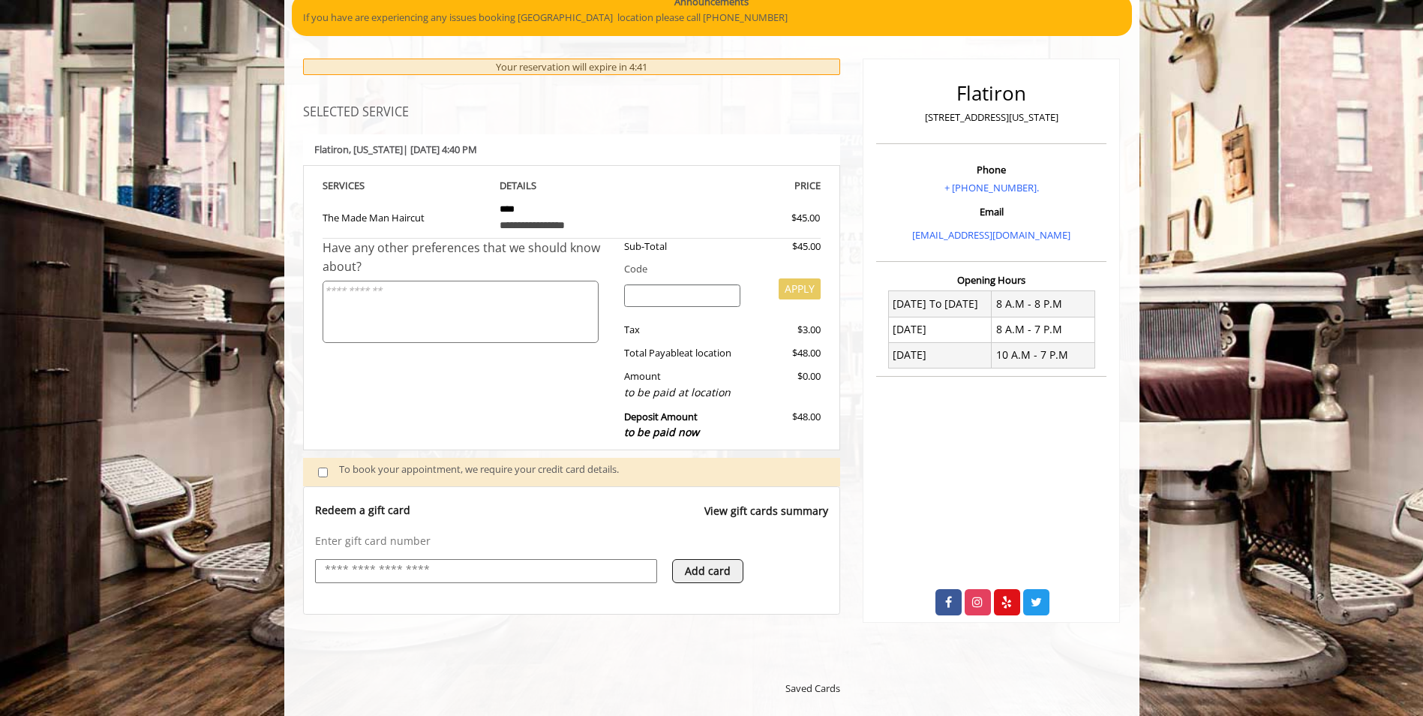
scroll to position [126, 0]
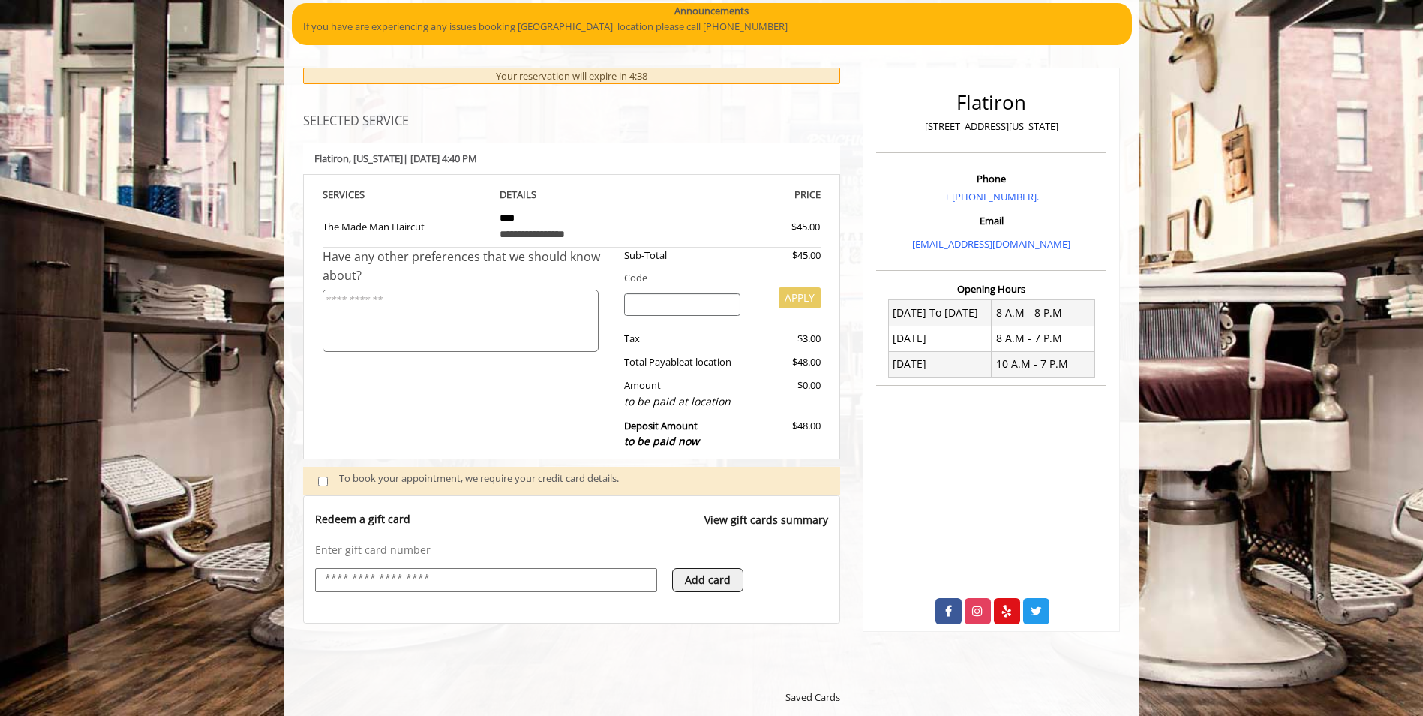
drag, startPoint x: 881, startPoint y: 365, endPoint x: 863, endPoint y: 365, distance: 18.0
click at [877, 365] on div "Monday To Friday 8 A.M - 8 P.M Saturday 8 A.M - 7 P.M Sunday 10 A.M - 7 P.M" at bounding box center [991, 338] width 230 height 78
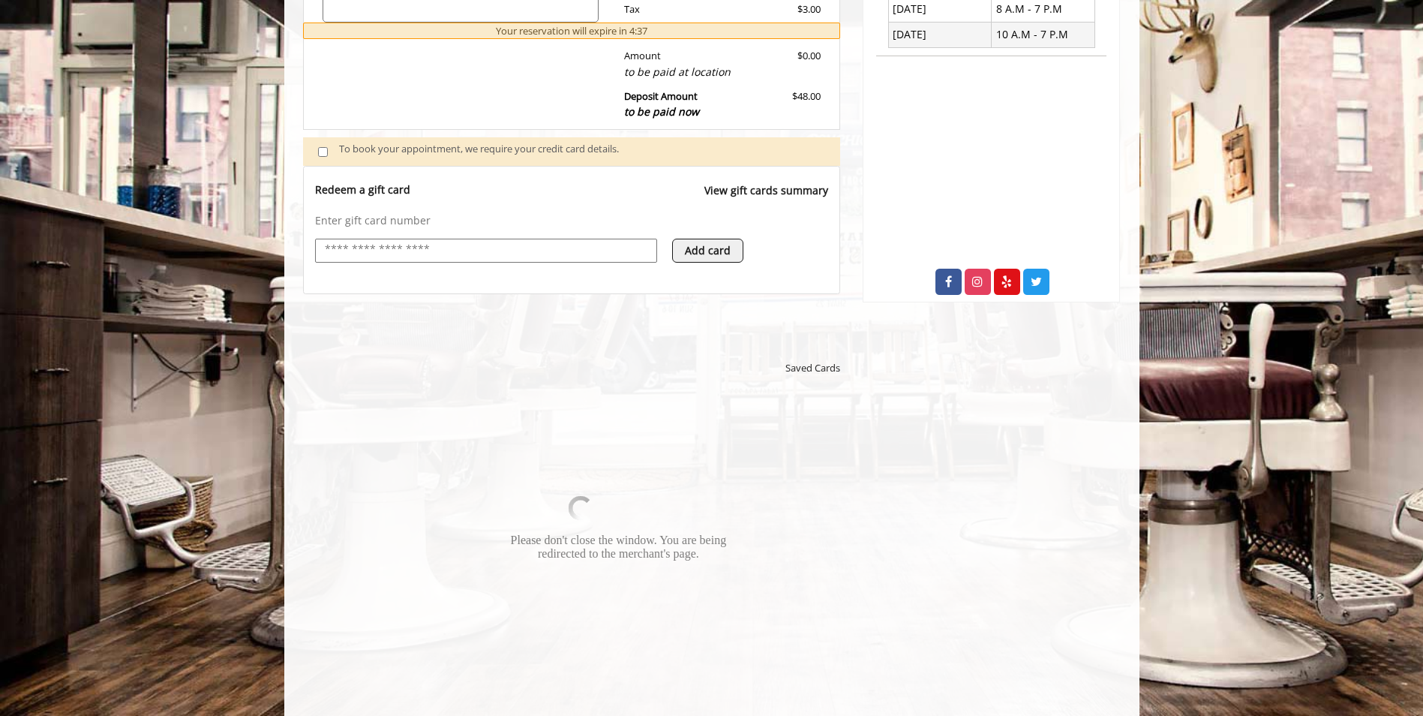
scroll to position [576, 0]
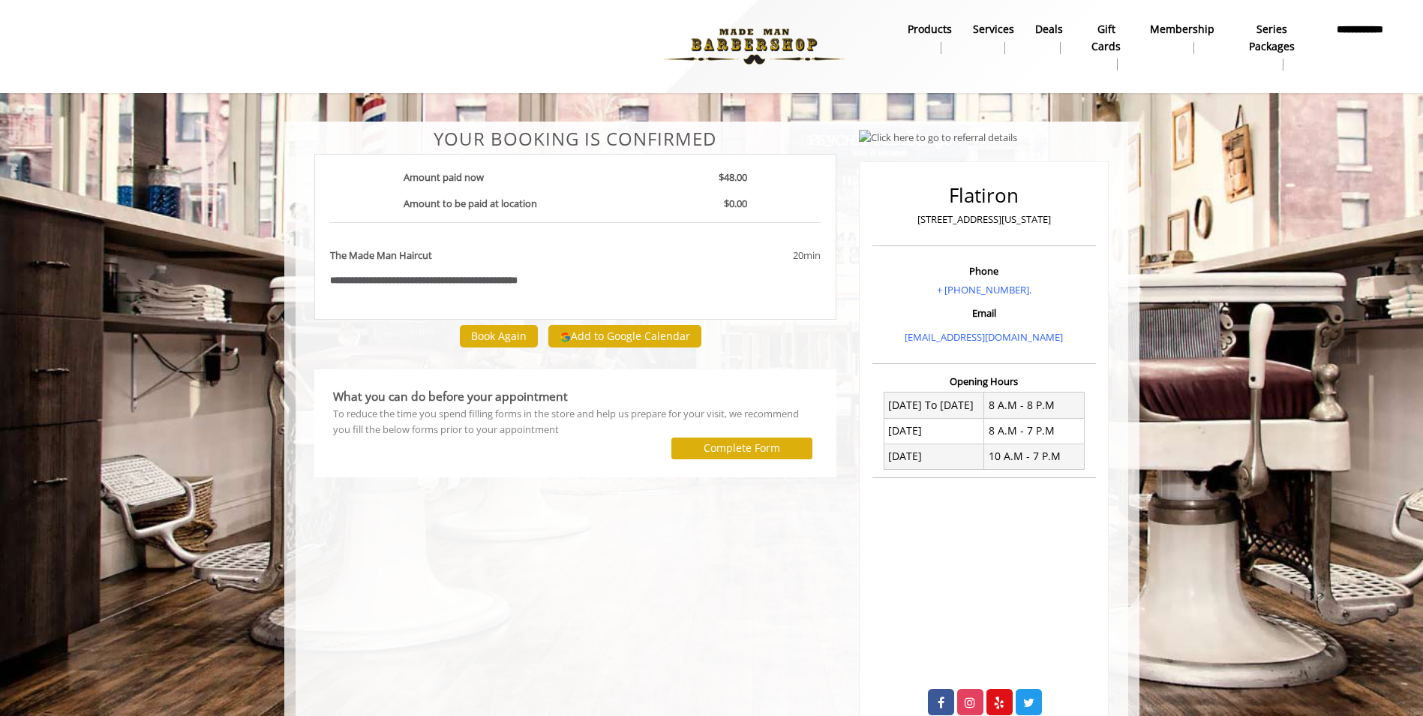
drag, startPoint x: 505, startPoint y: 241, endPoint x: 507, endPoint y: 219, distance: 21.9
click at [503, 229] on div "**********" at bounding box center [575, 237] width 523 height 166
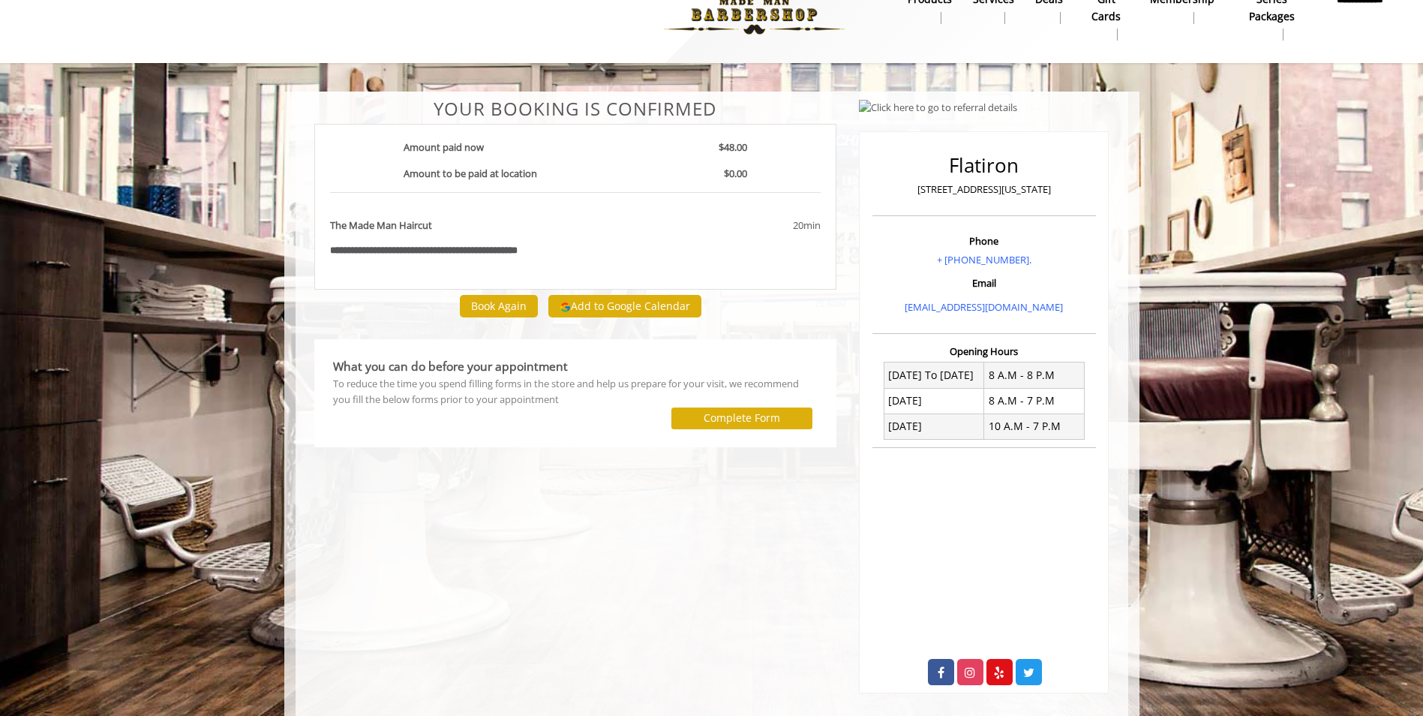
scroll to position [45, 0]
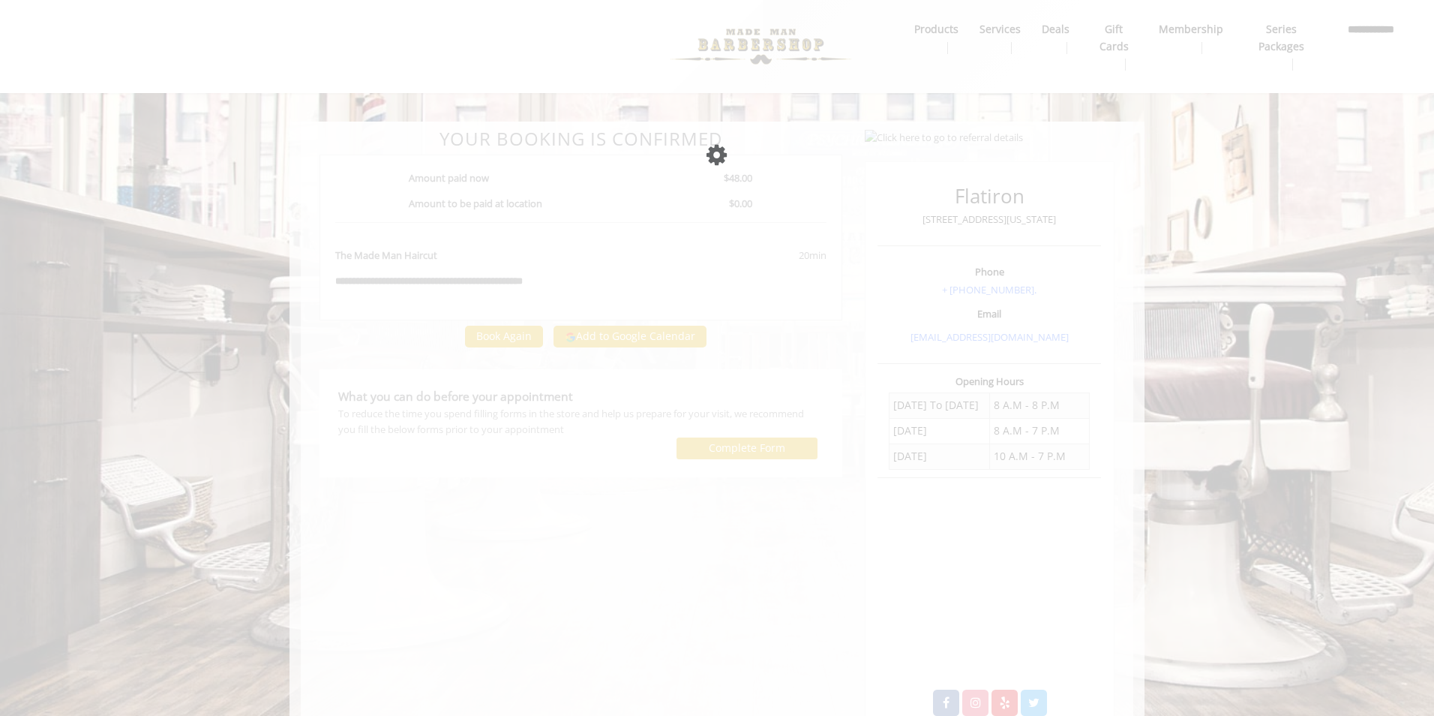
select select
select select "***"
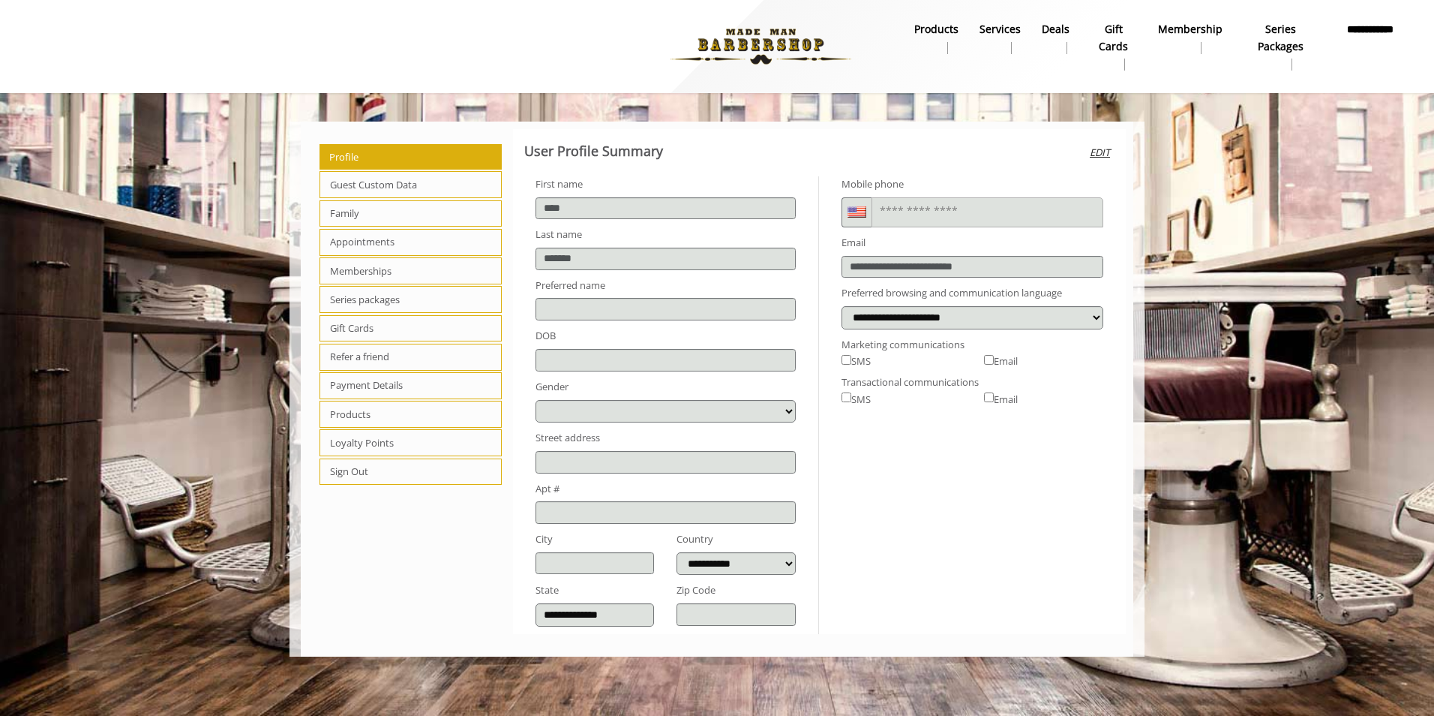
click at [380, 256] on li "Appointments" at bounding box center [411, 243] width 182 height 29
click at [380, 247] on span "Appointments" at bounding box center [411, 242] width 182 height 27
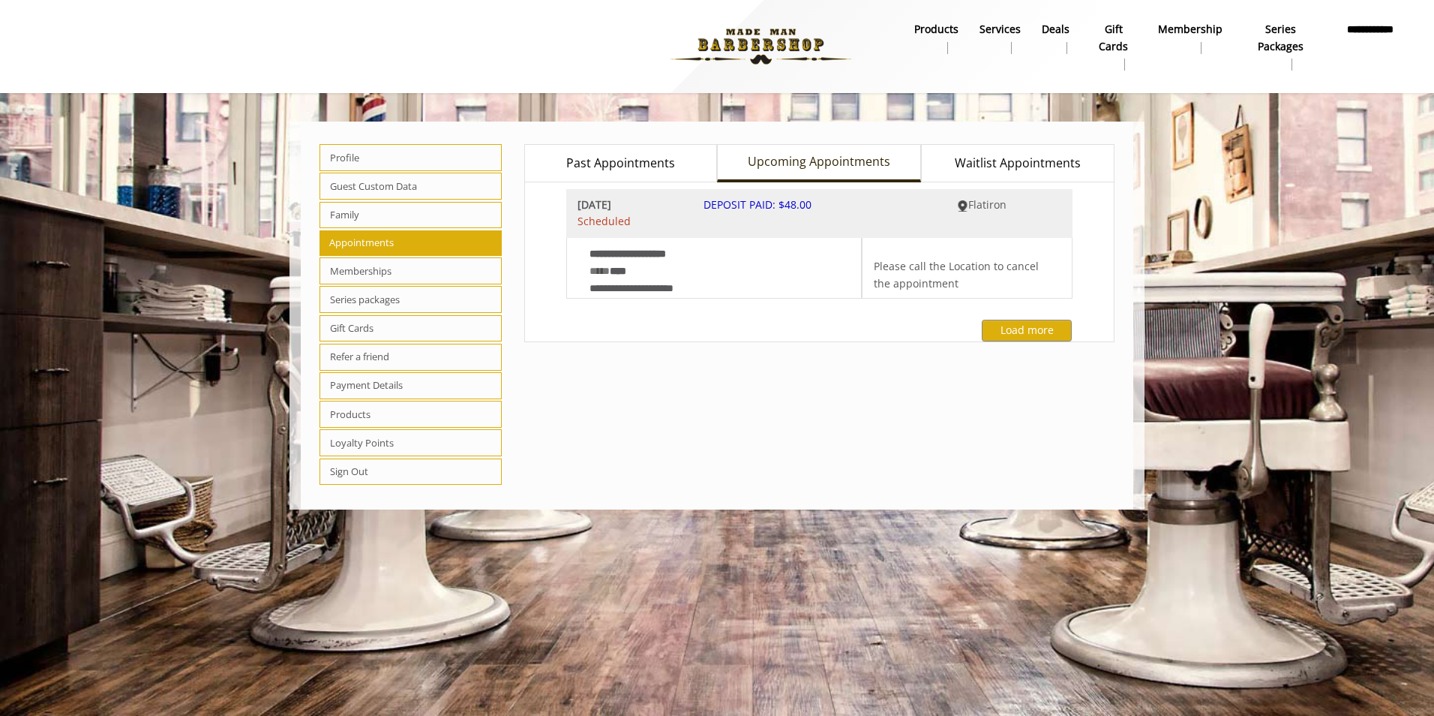
drag, startPoint x: 780, startPoint y: 205, endPoint x: 767, endPoint y: 204, distance: 12.8
click at [771, 205] on span "DEPOSIT PAID: $48.00" at bounding box center [758, 204] width 108 height 14
drag, startPoint x: 767, startPoint y: 204, endPoint x: 605, endPoint y: 191, distance: 163.3
click at [605, 191] on div "Sat, Oct 11 2025 Scheduled DEPOSIT PAID: $48.00 Flatiron" at bounding box center [819, 213] width 507 height 49
click at [1009, 324] on button "Load more" at bounding box center [1027, 331] width 90 height 22
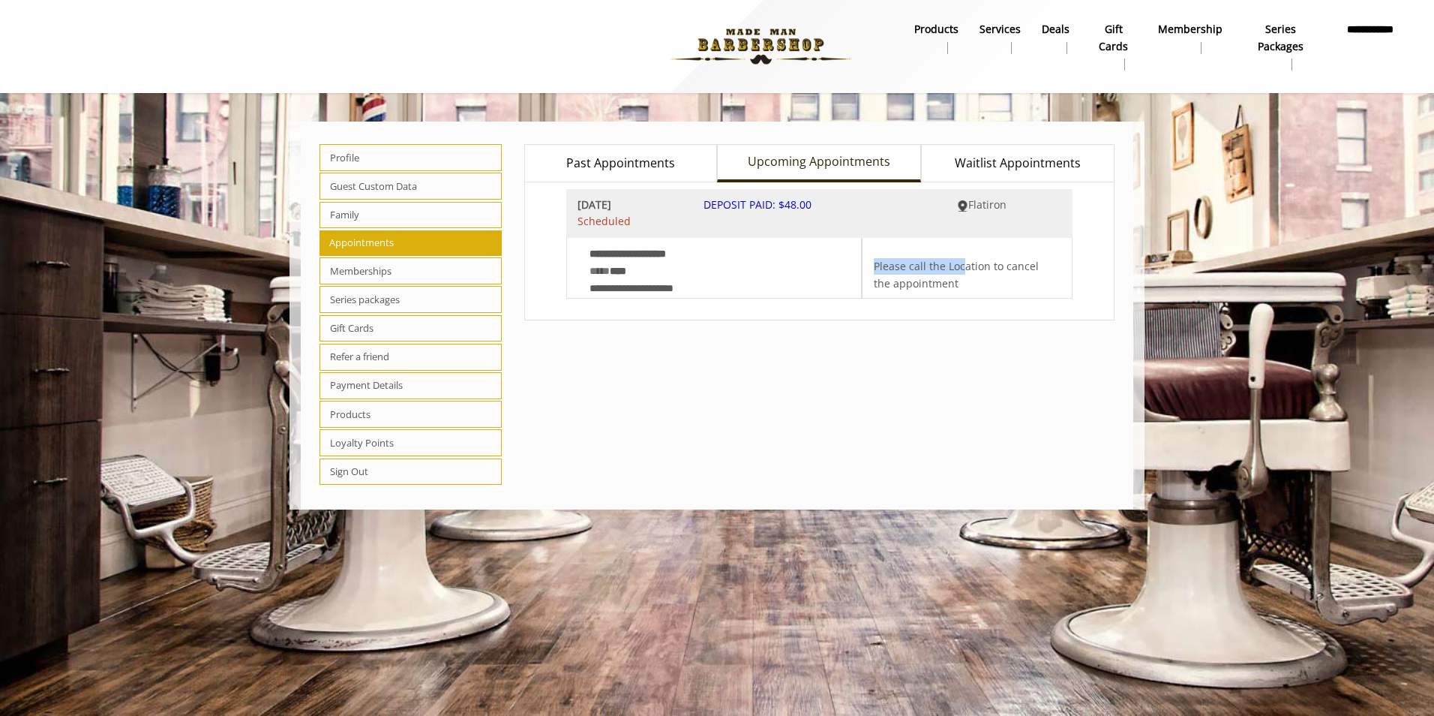
click at [959, 234] on div "**********" at bounding box center [820, 244] width 485 height 110
drag, startPoint x: 959, startPoint y: 233, endPoint x: 931, endPoint y: 212, distance: 34.4
click at [967, 210] on img at bounding box center [962, 205] width 11 height 11
drag, startPoint x: 685, startPoint y: 216, endPoint x: 622, endPoint y: 242, distance: 68.0
click at [684, 216] on div "Sat, Oct 11 2025 Scheduled" at bounding box center [629, 214] width 127 height 34
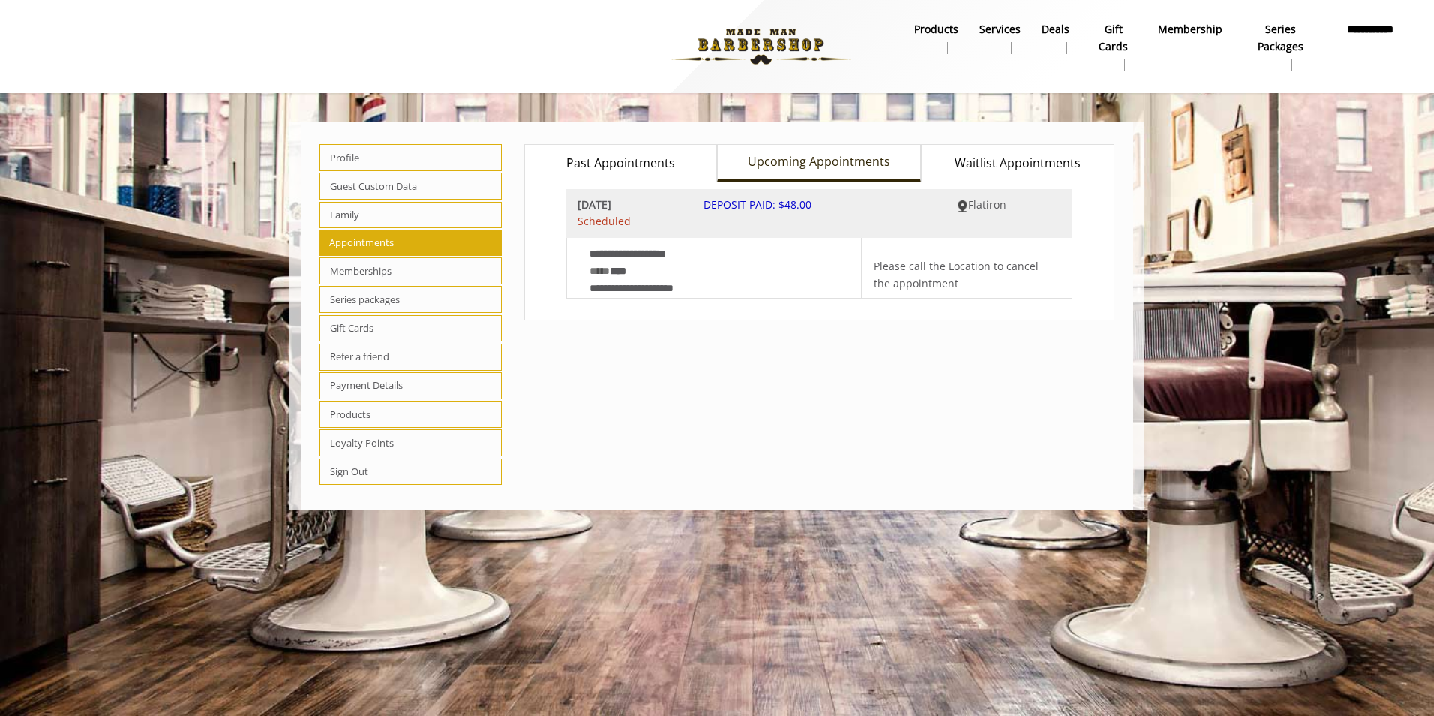
click at [613, 259] on b "**********" at bounding box center [645, 253] width 111 height 17
drag, startPoint x: 651, startPoint y: 286, endPoint x: 677, endPoint y: 290, distance: 25.8
click at [668, 288] on span "**********" at bounding box center [661, 269] width 143 height 49
drag, startPoint x: 677, startPoint y: 290, endPoint x: 932, endPoint y: 275, distance: 255.5
click at [932, 275] on div "Please call the Location to cancel the appointment" at bounding box center [962, 271] width 176 height 41
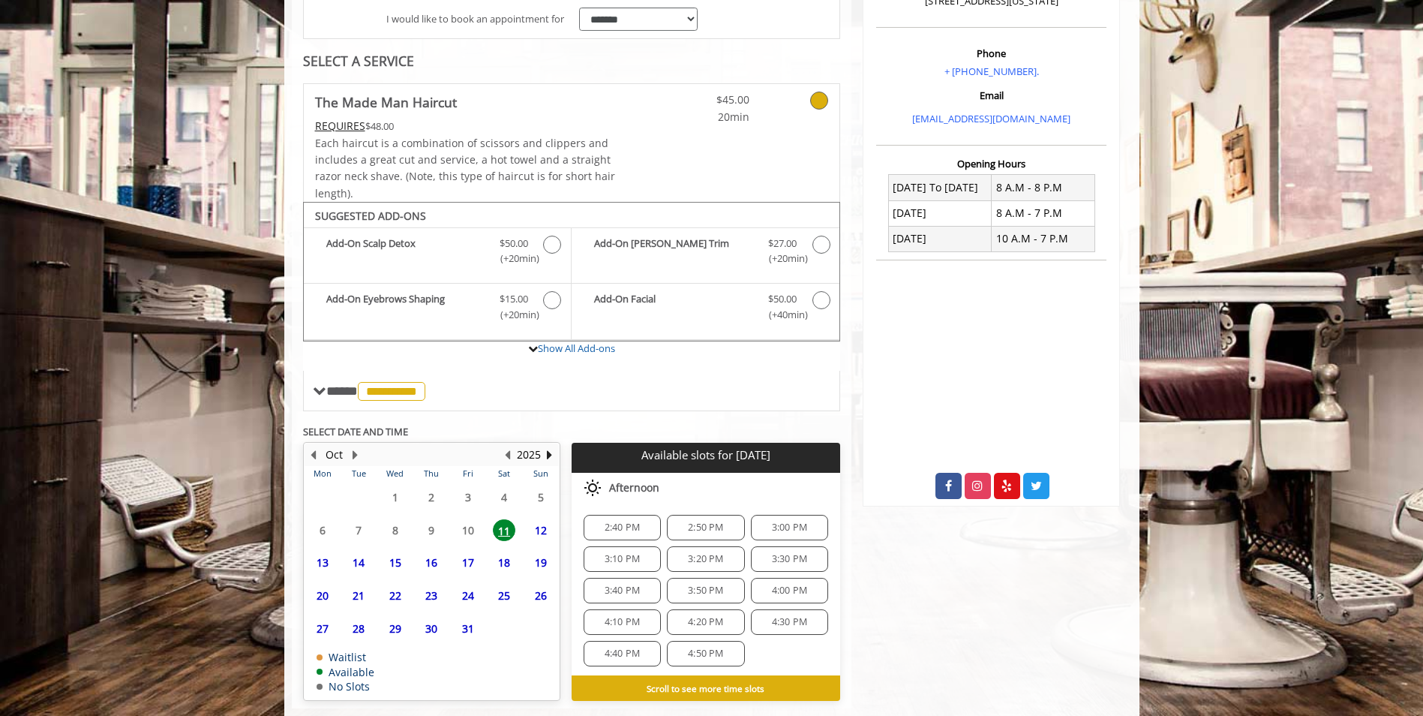
scroll to position [281, 0]
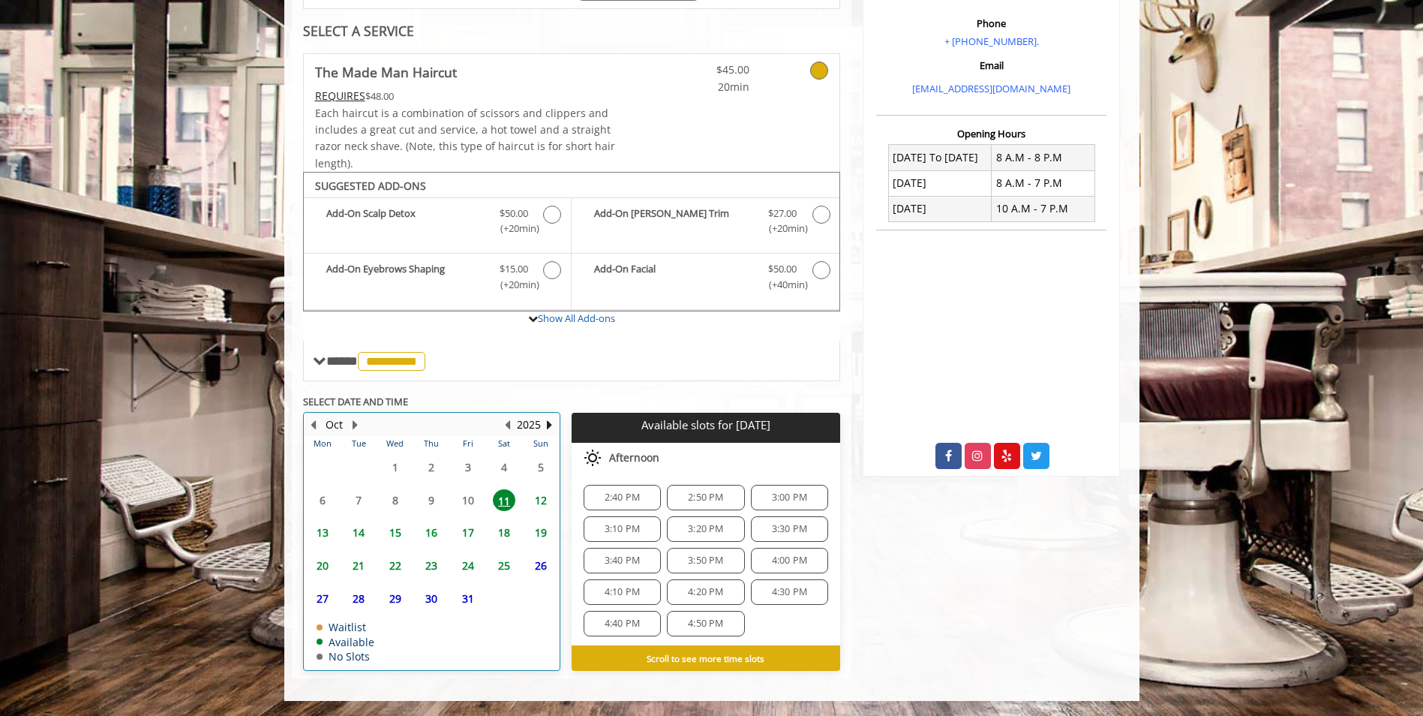
click at [527, 497] on div "12" at bounding box center [540, 500] width 31 height 22
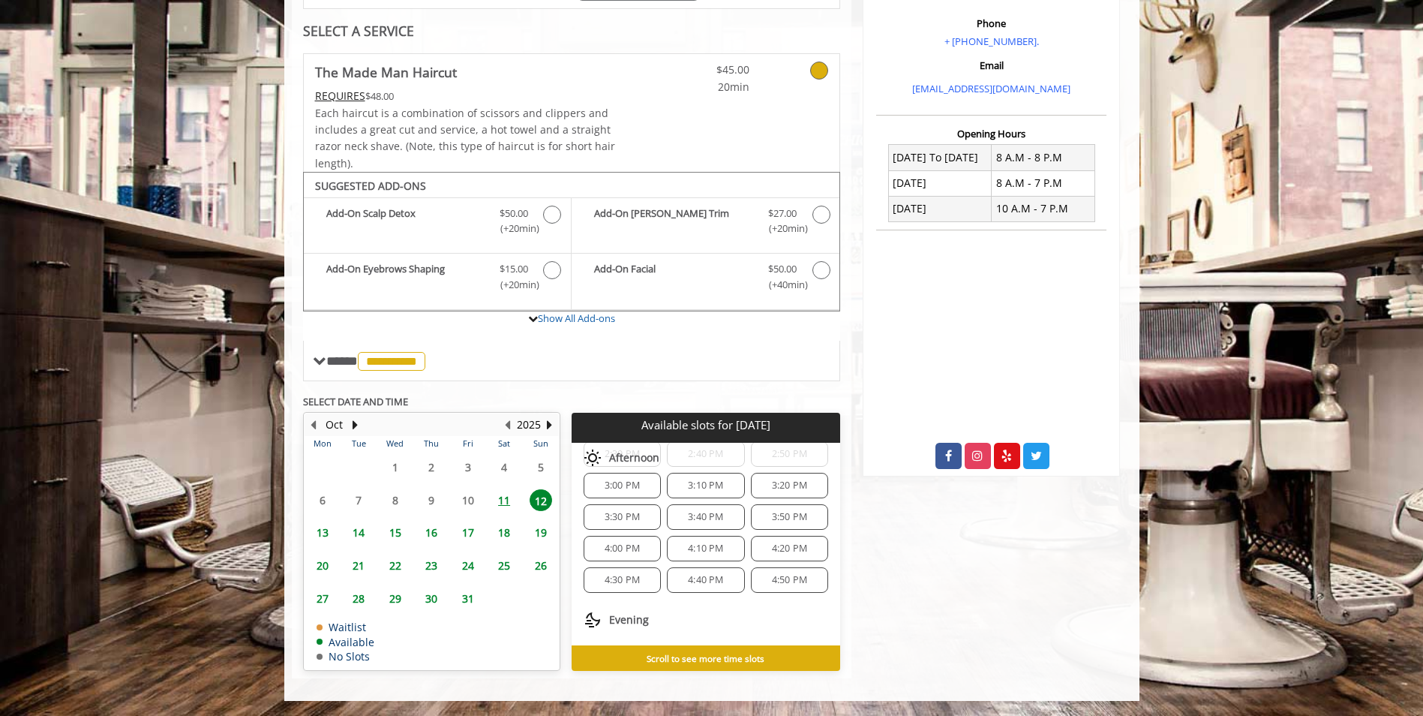
click at [701, 579] on span "4:40 PM" at bounding box center [705, 580] width 35 height 12
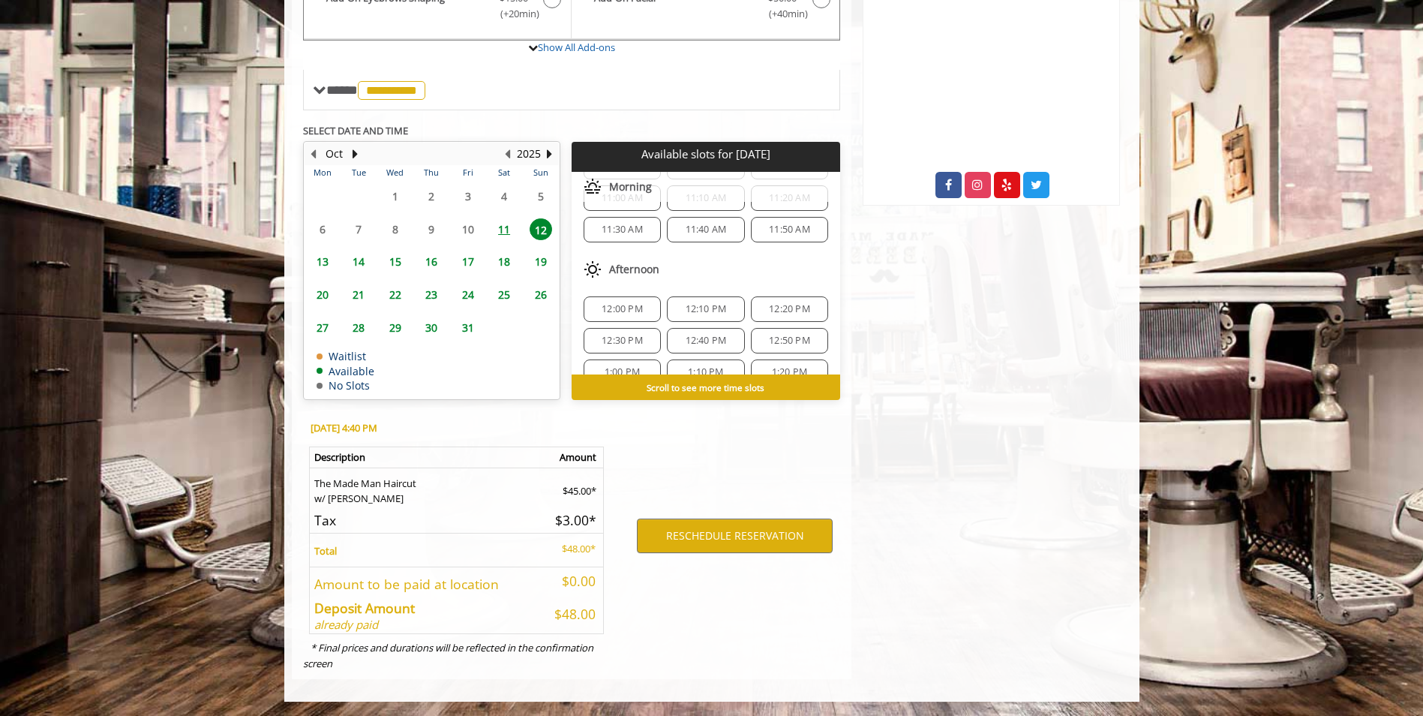
scroll to position [553, 0]
click at [717, 537] on button "RESCHEDULE RESERVATION" at bounding box center [735, 535] width 196 height 35
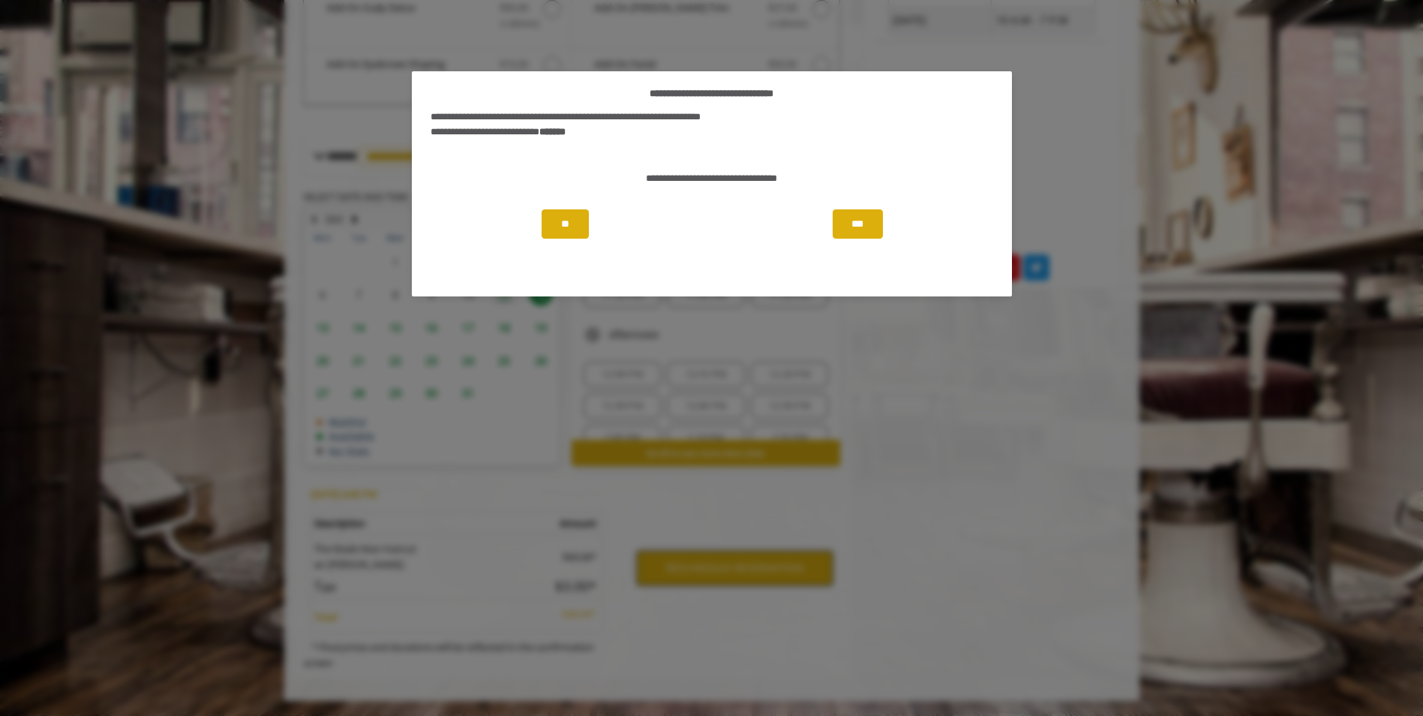
scroll to position [470, 0]
click at [947, 434] on div "**********" at bounding box center [711, 358] width 1423 height 716
